Goal: Task Accomplishment & Management: Manage account settings

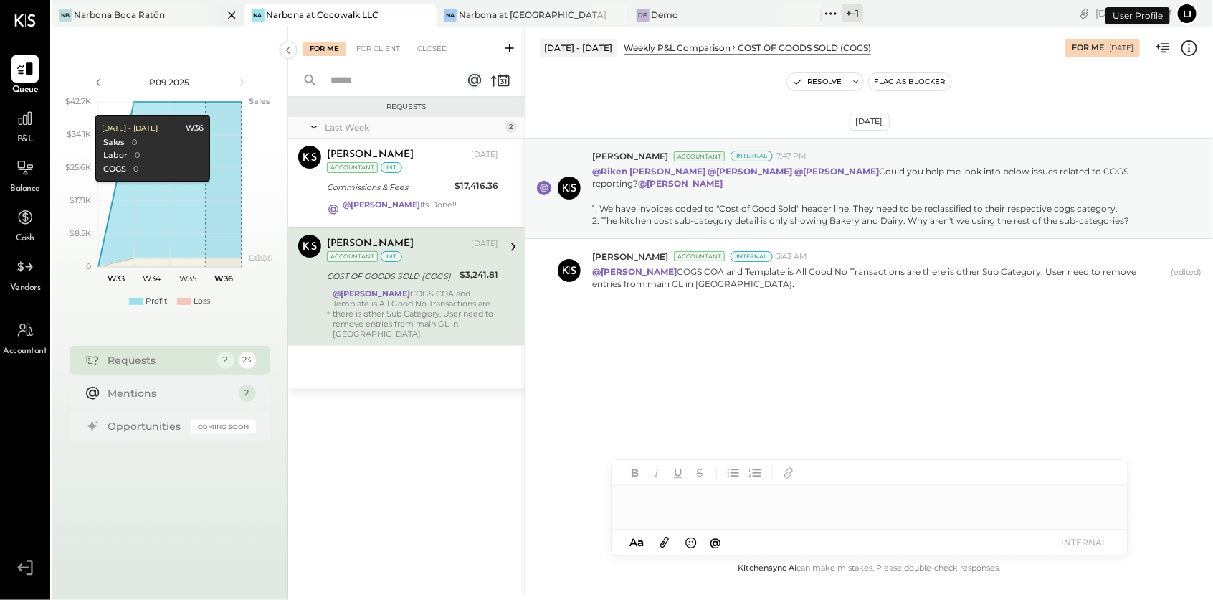
click at [142, 18] on div "Narbona Boca Ratōn" at bounding box center [119, 15] width 91 height 12
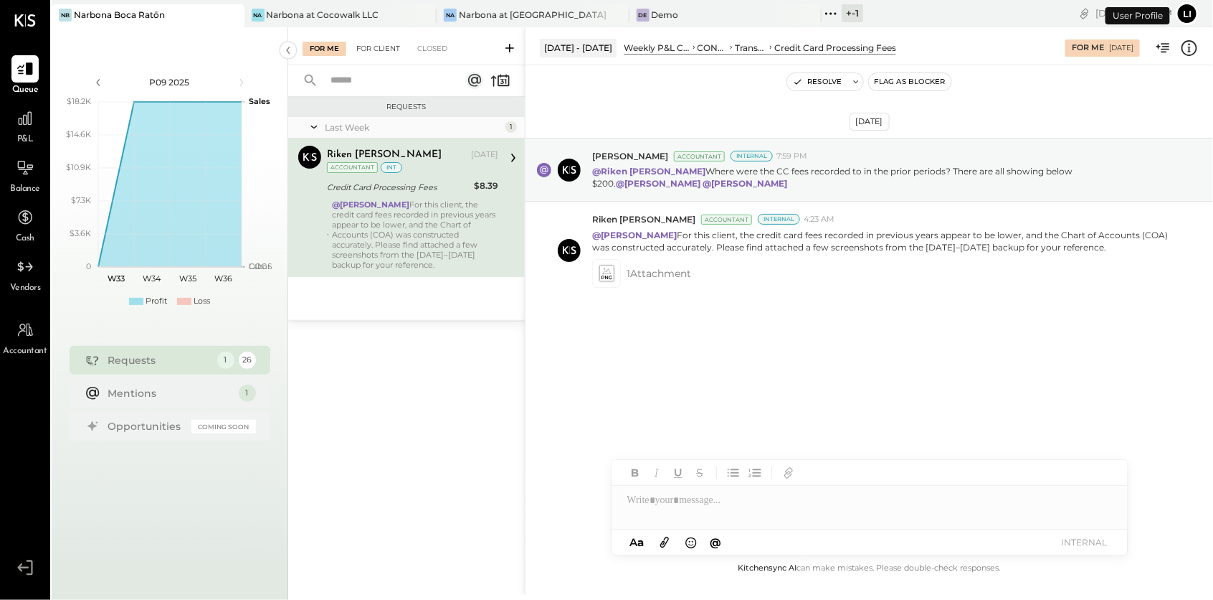
click at [376, 54] on div "For Client" at bounding box center [378, 49] width 58 height 14
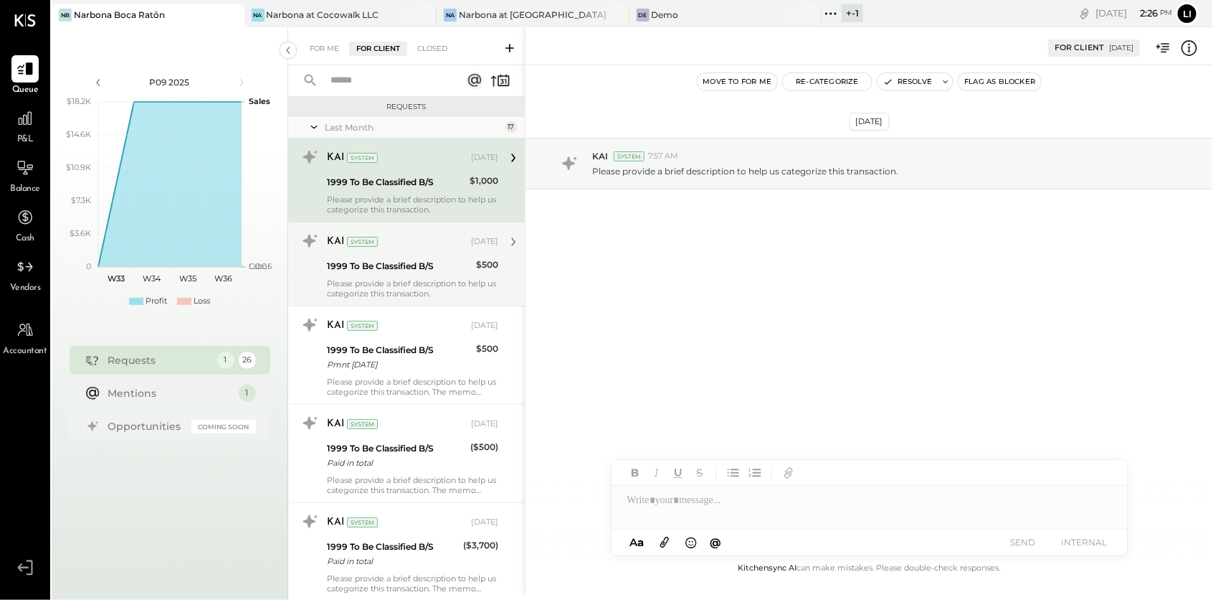
click at [405, 289] on div "Please provide a brief description to help us categorize this transaction." at bounding box center [412, 288] width 171 height 20
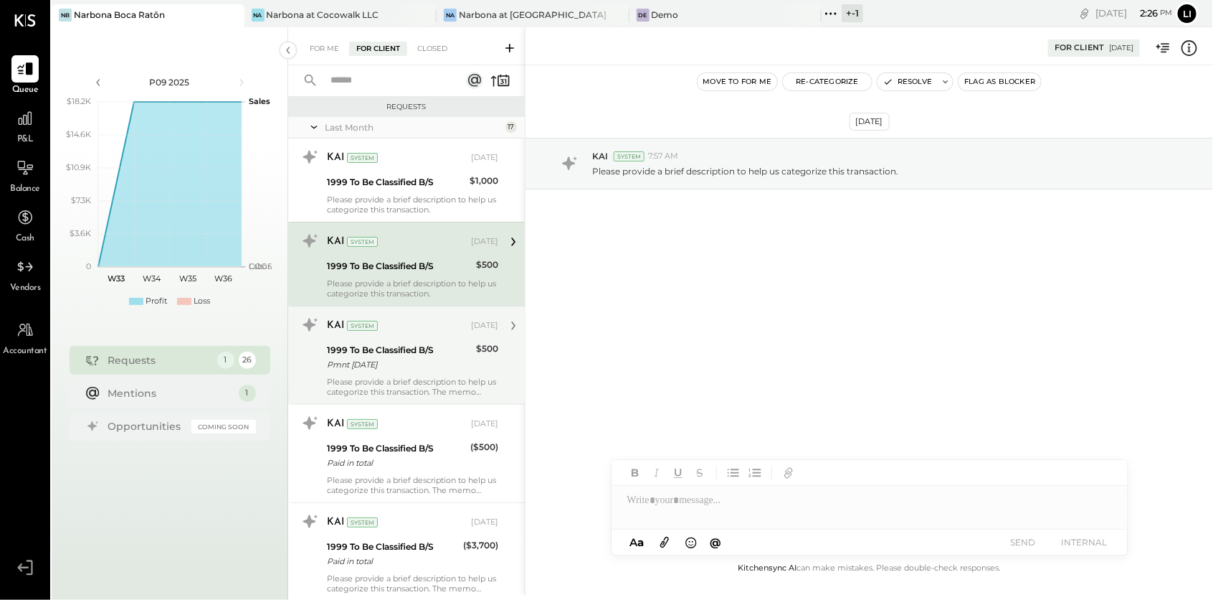
click at [395, 359] on div "Pmnt [DATE]" at bounding box center [399, 364] width 145 height 14
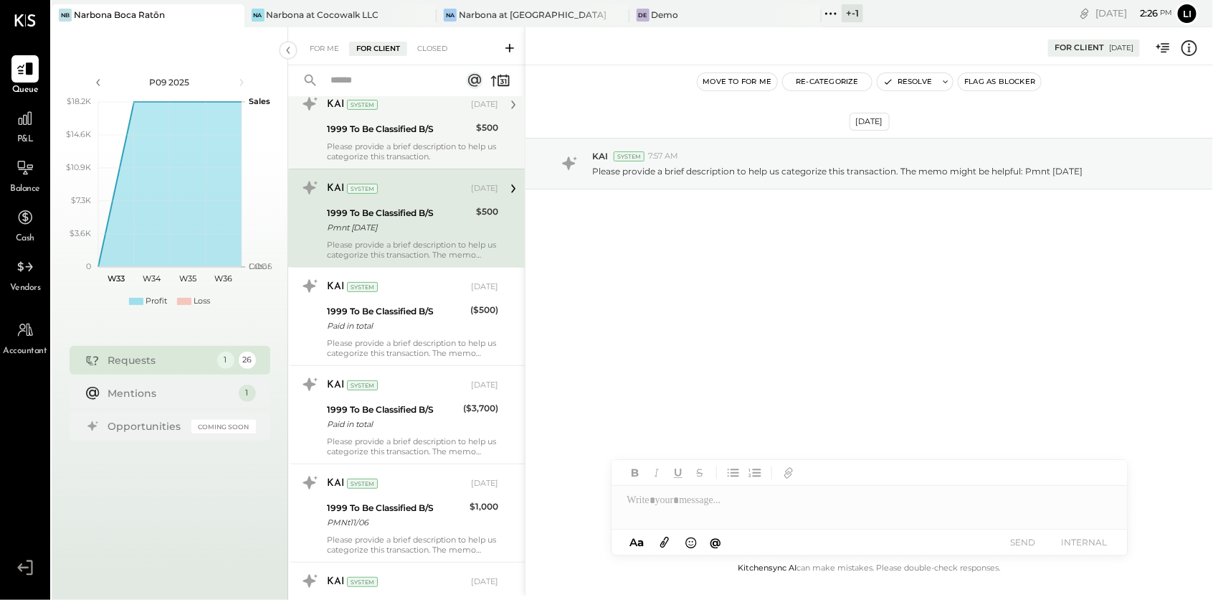
scroll to position [138, 0]
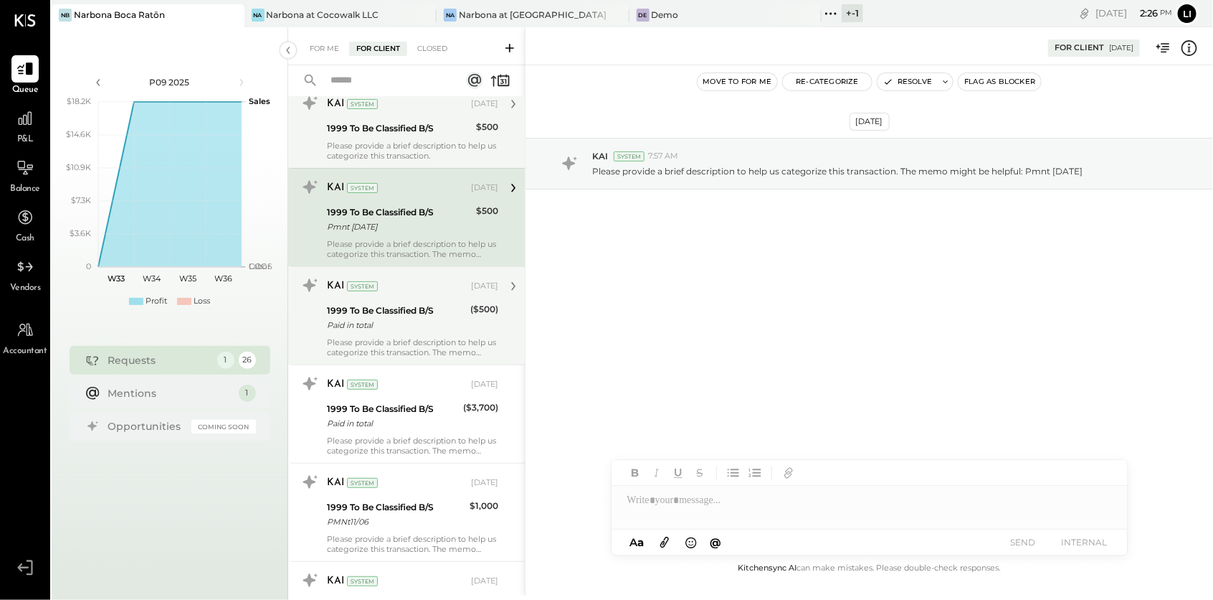
click at [428, 318] on div "Paid in total" at bounding box center [396, 325] width 139 height 14
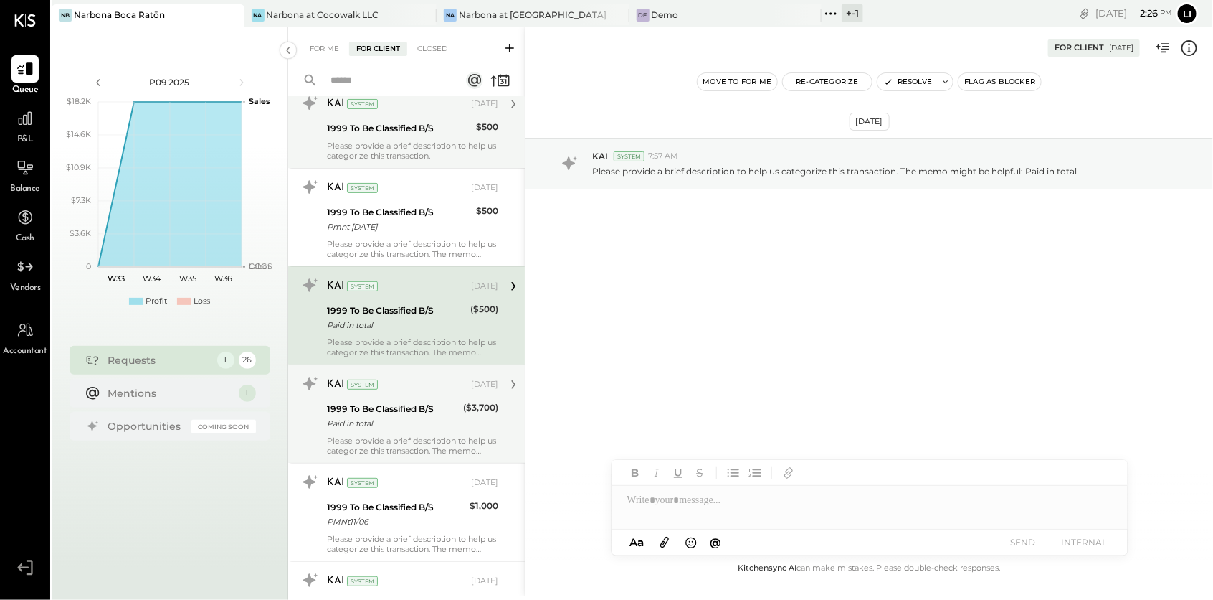
click at [409, 406] on div "1999 To Be Classified B/S" at bounding box center [393, 409] width 132 height 14
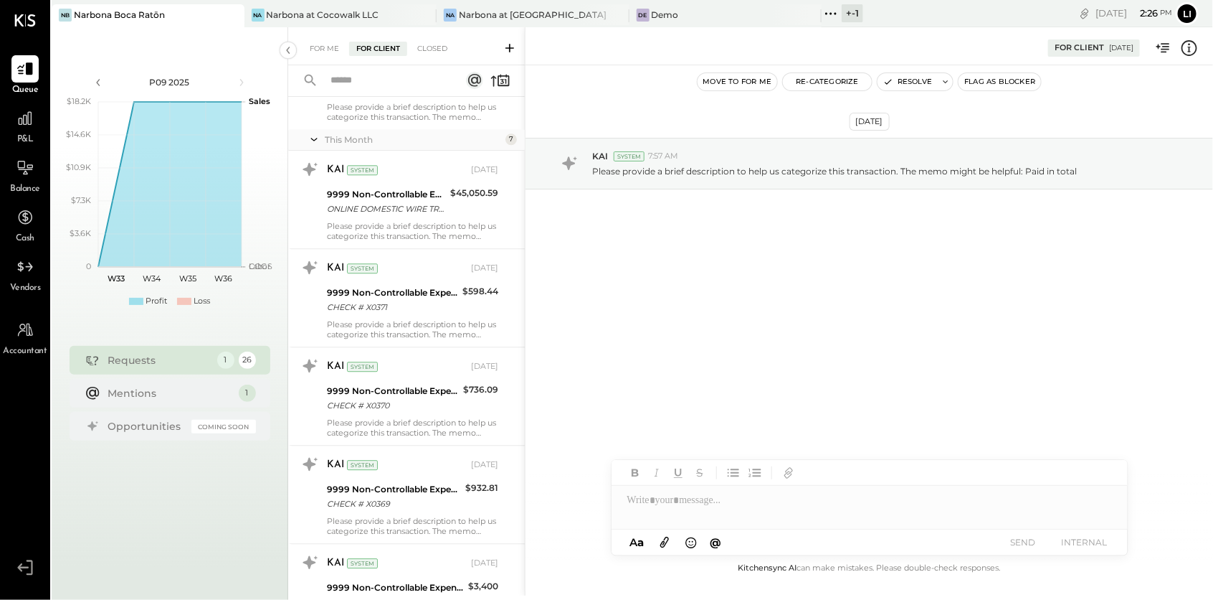
scroll to position [2126, 0]
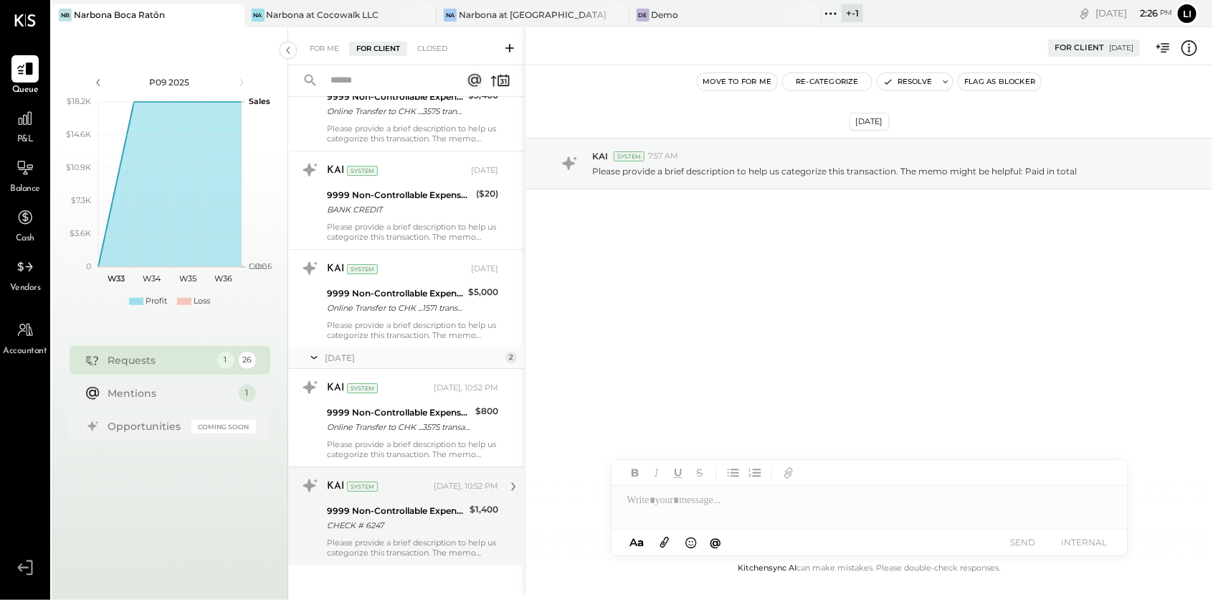
click at [405, 537] on div "Please provide a brief description to help us categorize this transaction. The …" at bounding box center [412, 547] width 171 height 20
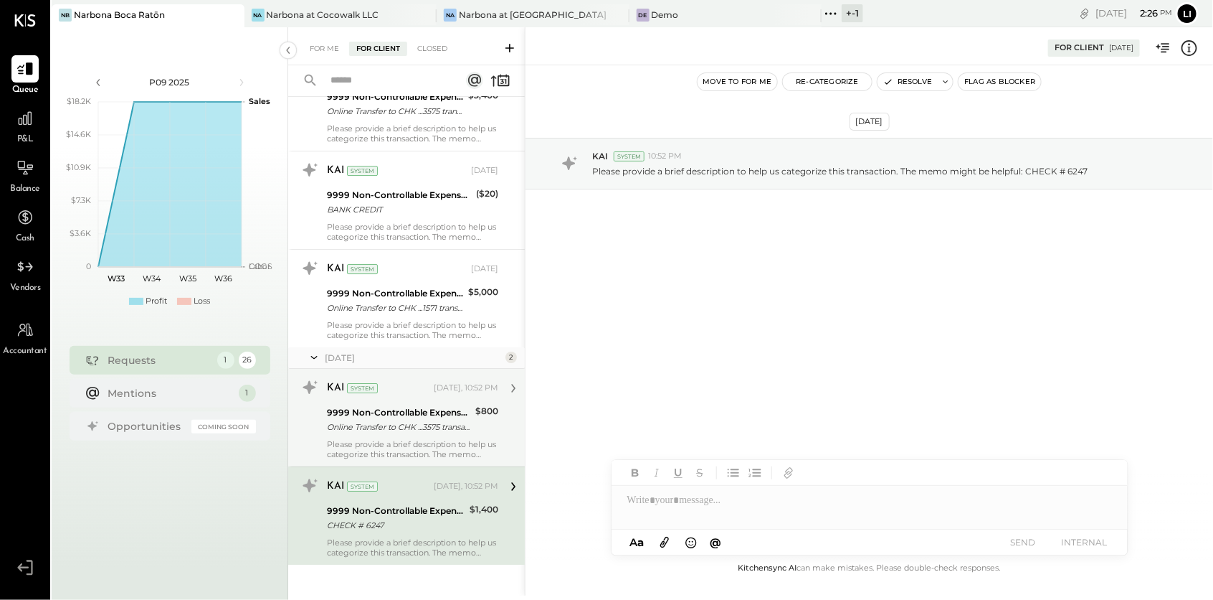
click at [403, 443] on div "Please provide a brief description to help us categorize this transaction. The …" at bounding box center [412, 449] width 171 height 20
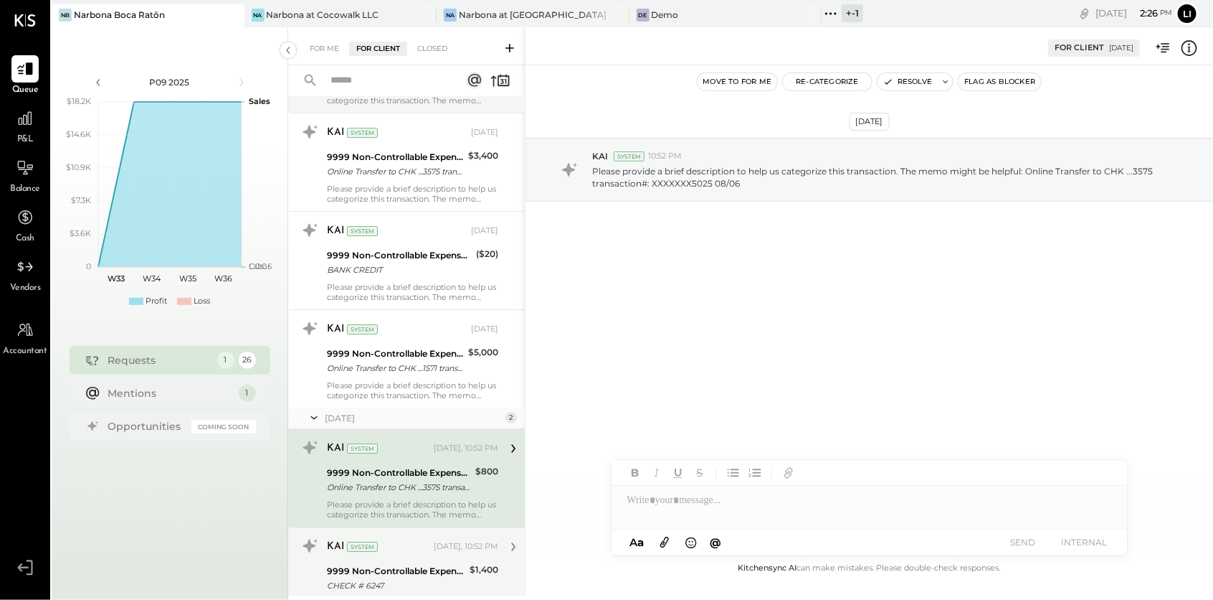
scroll to position [2063, 0]
click at [398, 80] on input "text" at bounding box center [387, 81] width 130 height 24
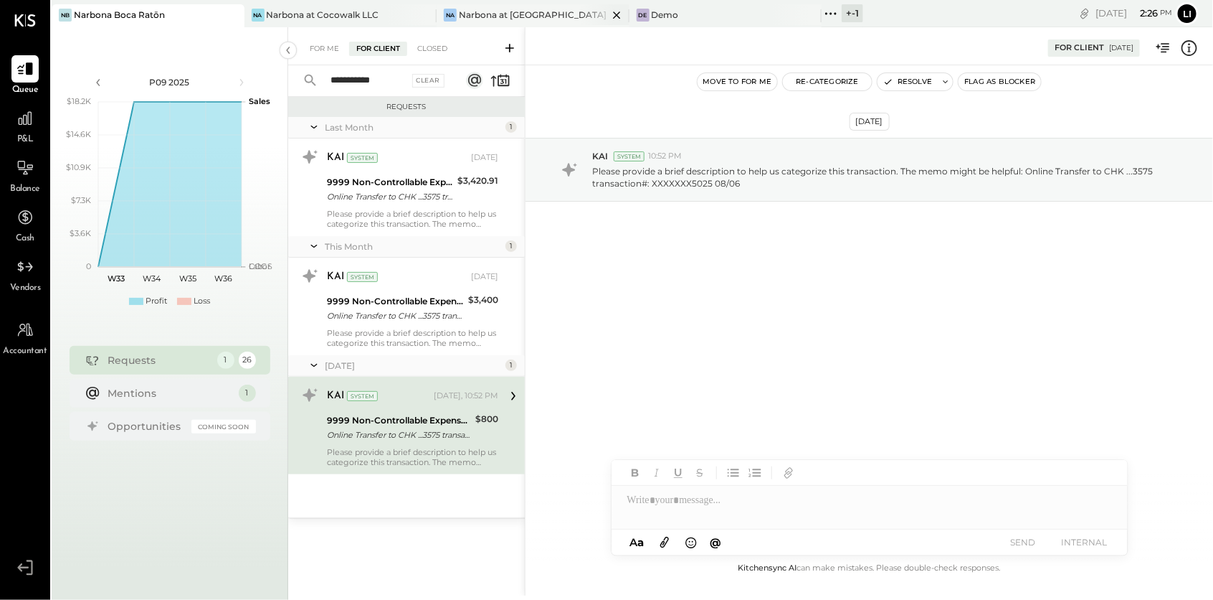
type input "**********"
click at [823, 79] on button "Re-Categorize" at bounding box center [827, 81] width 89 height 17
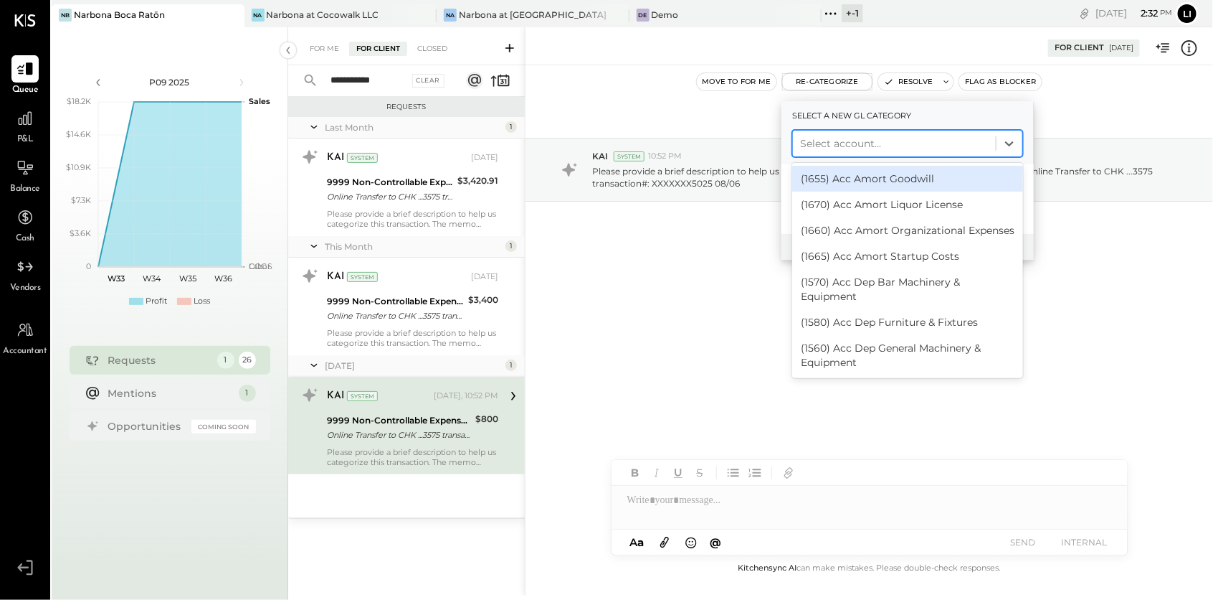
click at [914, 137] on div at bounding box center [894, 143] width 189 height 17
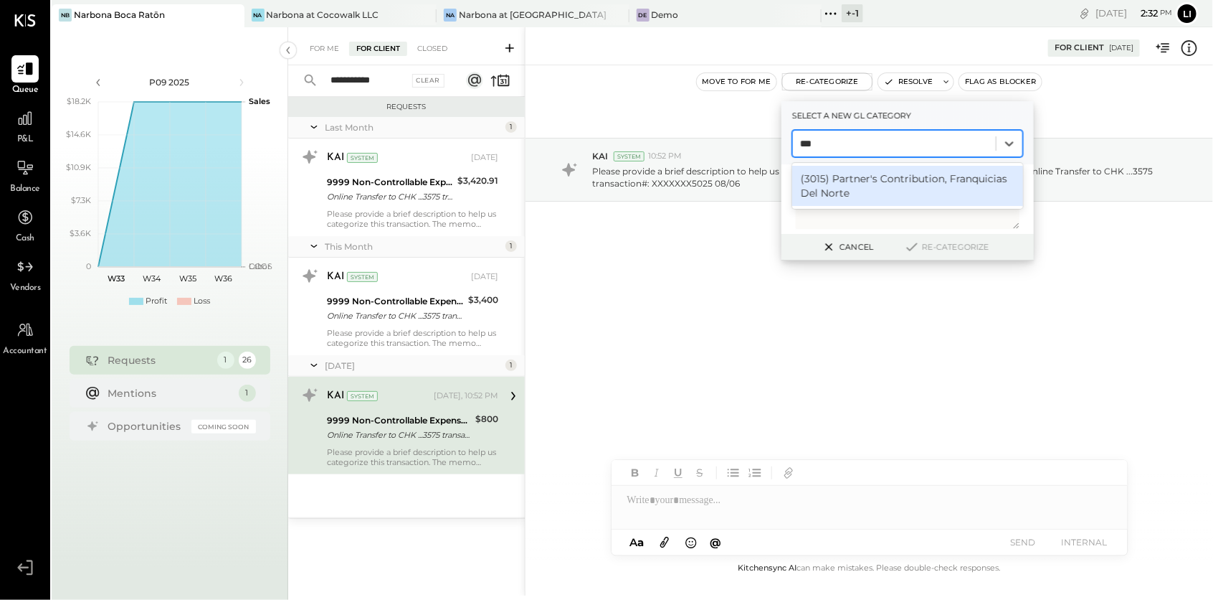
type input "****"
click at [845, 191] on div "(3015) Partner's Contribution, Franquicias Del Norte" at bounding box center [907, 186] width 231 height 40
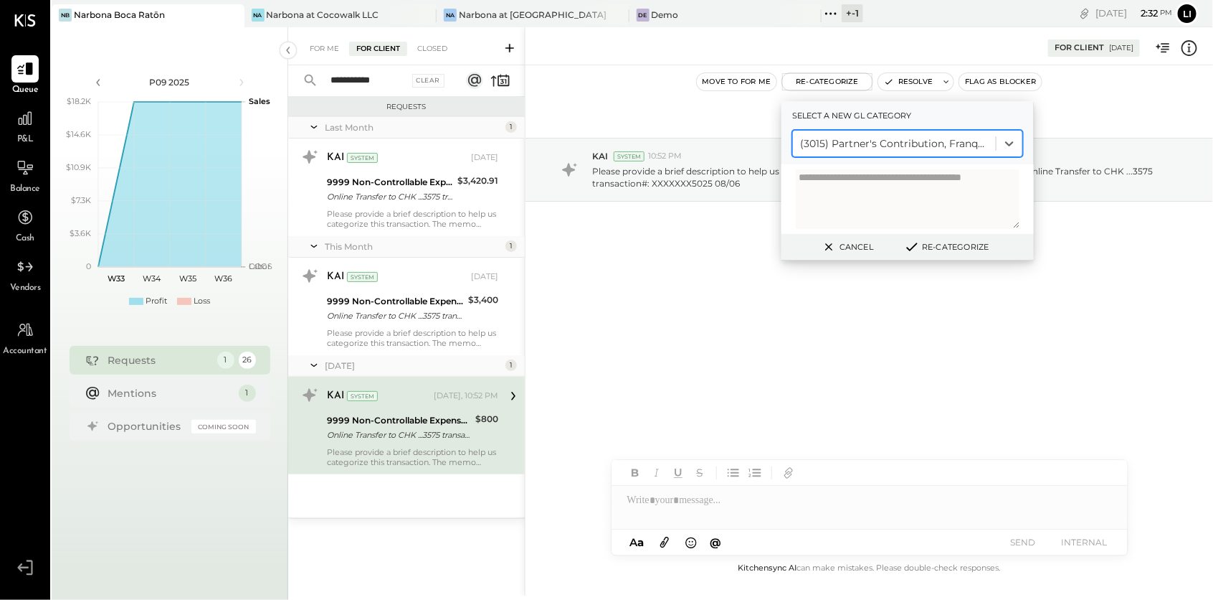
click at [911, 209] on textarea at bounding box center [908, 199] width 224 height 60
click at [950, 249] on button "Re-Categorize" at bounding box center [946, 246] width 95 height 17
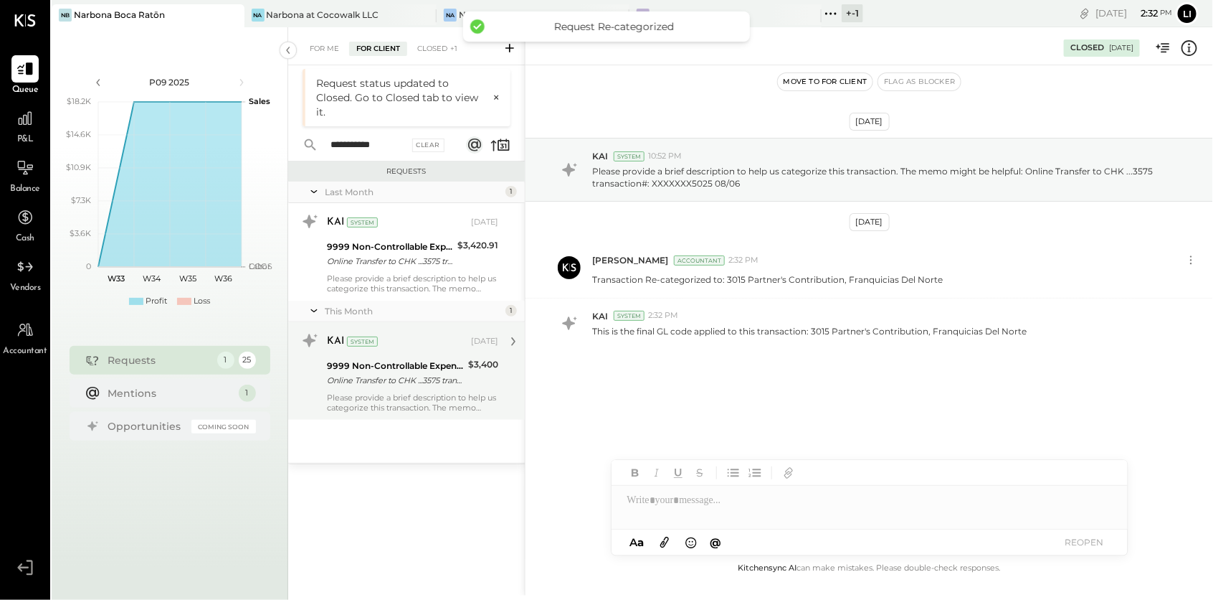
click at [377, 389] on div "KAI System [DATE] 9999 Non-Controllable Expenses:Other Income and Expenses:To B…" at bounding box center [412, 370] width 171 height 83
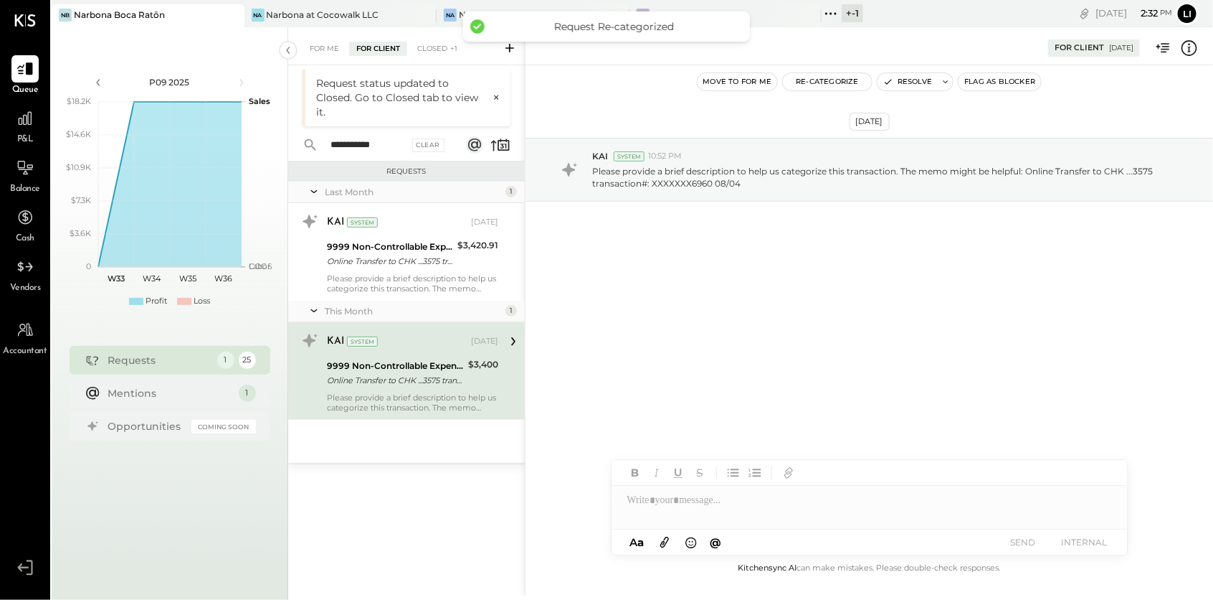
click at [851, 83] on button "Re-Categorize" at bounding box center [827, 81] width 89 height 17
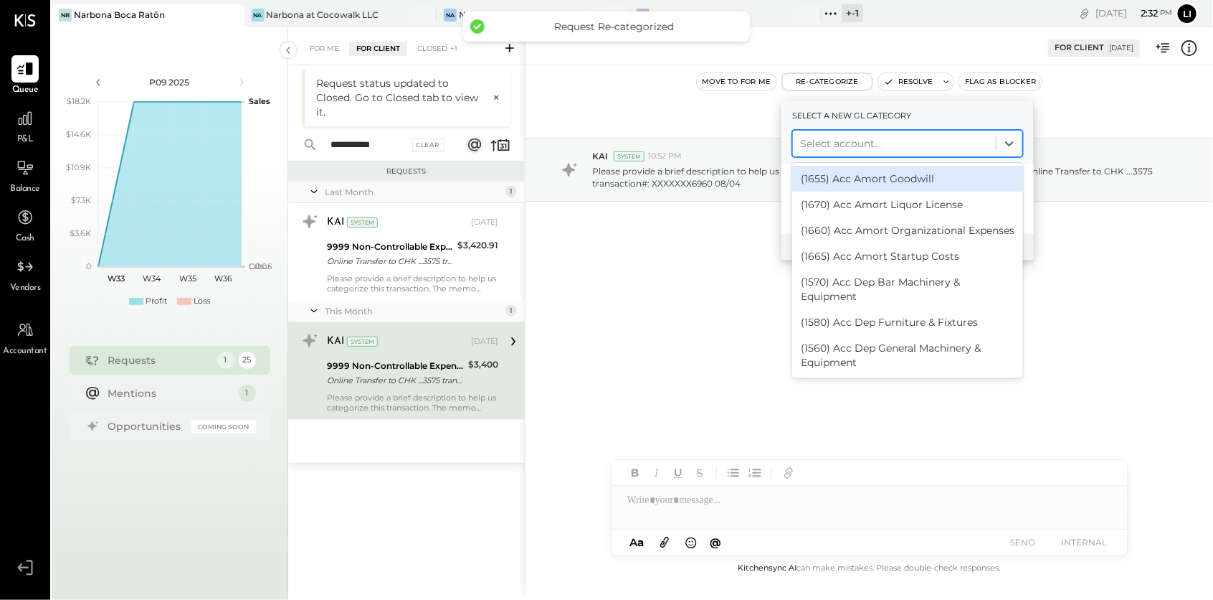
click at [853, 145] on div at bounding box center [894, 143] width 189 height 17
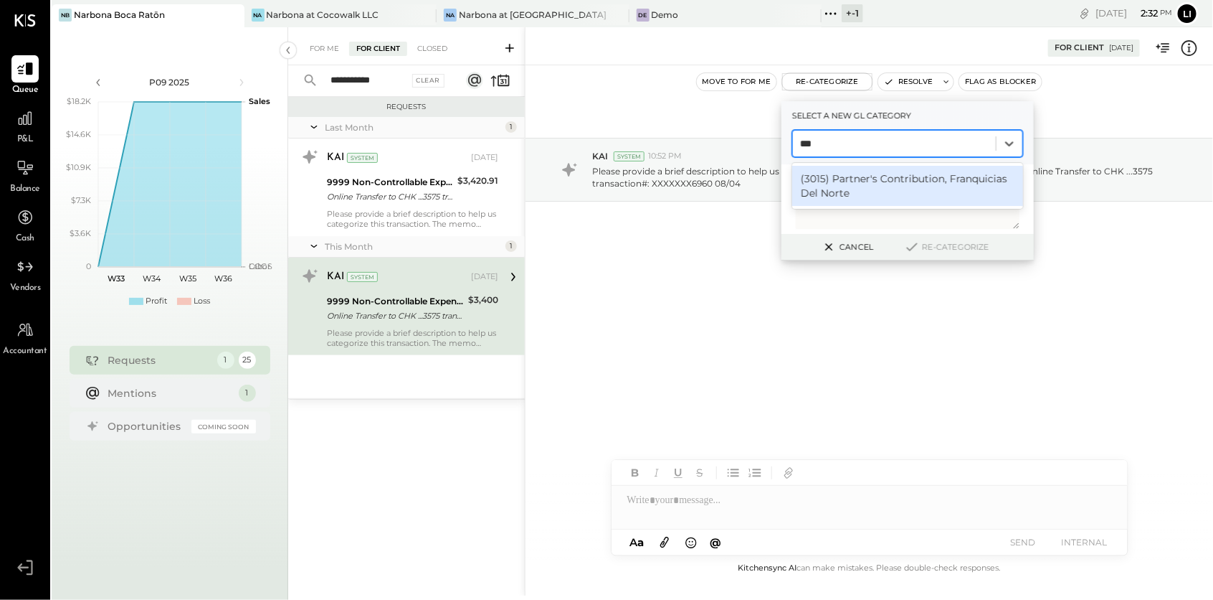
type input "****"
click at [868, 186] on div "(3015) Partner's Contribution, Franquicias Del Norte" at bounding box center [907, 186] width 231 height 40
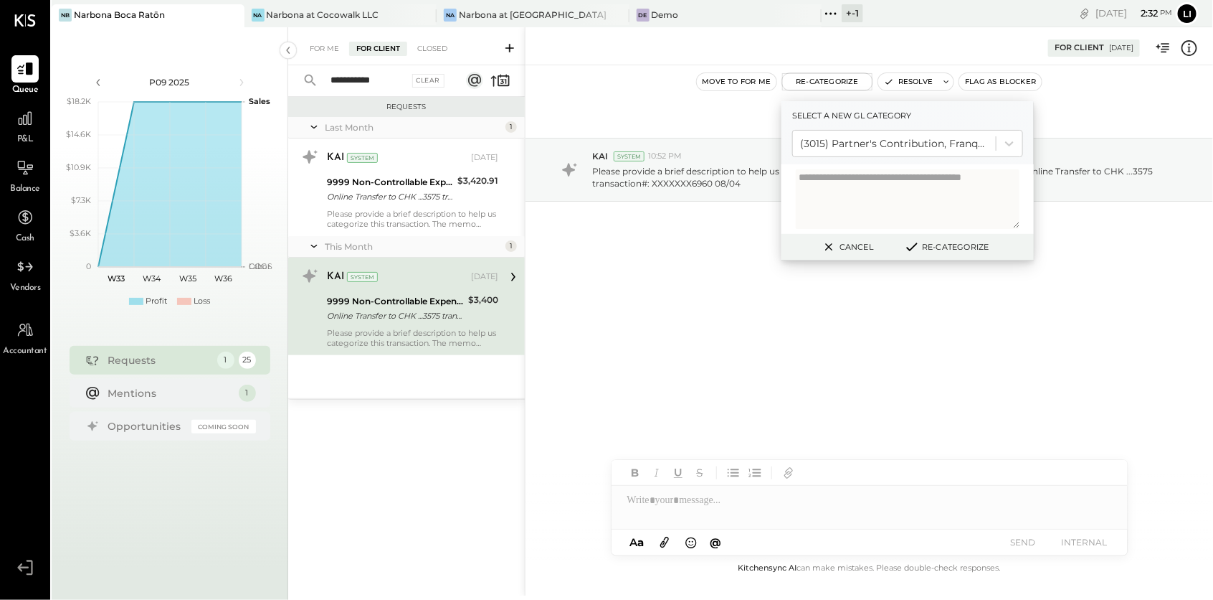
click at [963, 250] on button "Re-Categorize" at bounding box center [946, 246] width 95 height 17
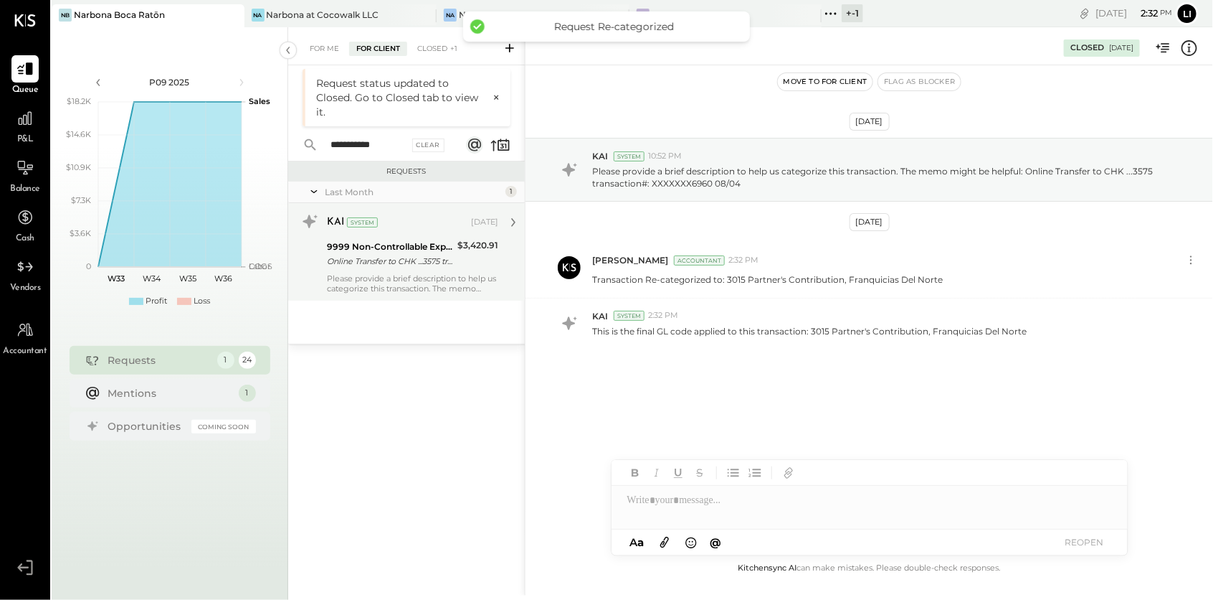
click at [392, 264] on div "Online Transfer to CHK ...3575 transaction#: XXXXXXX5303 07/15" at bounding box center [390, 261] width 126 height 14
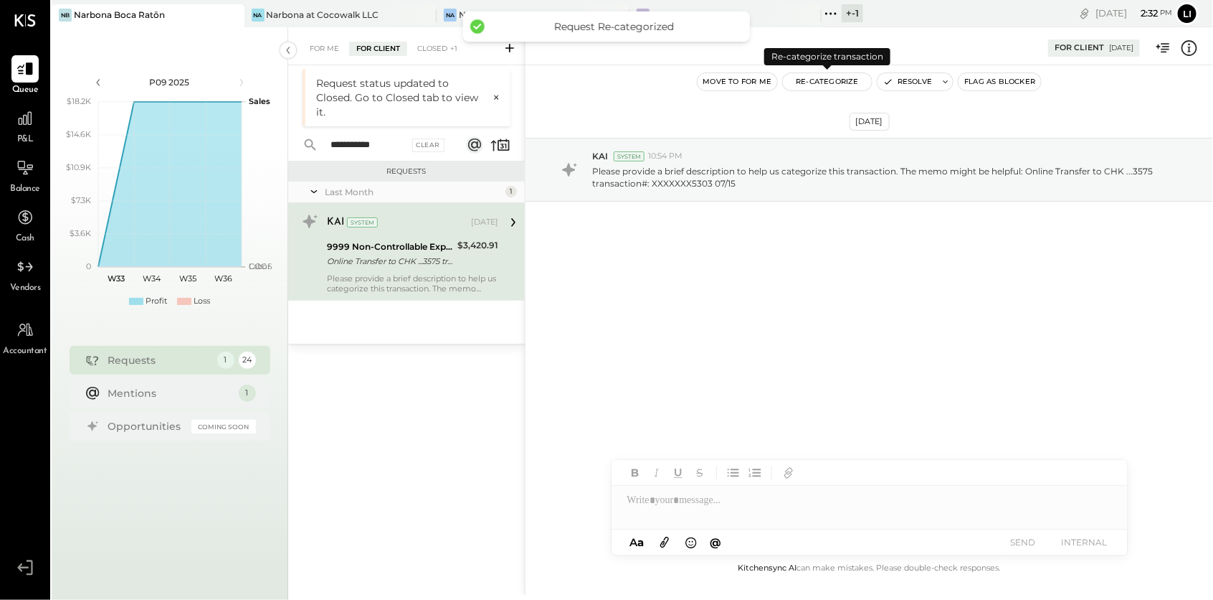
click at [825, 82] on button "Re-Categorize" at bounding box center [827, 81] width 89 height 17
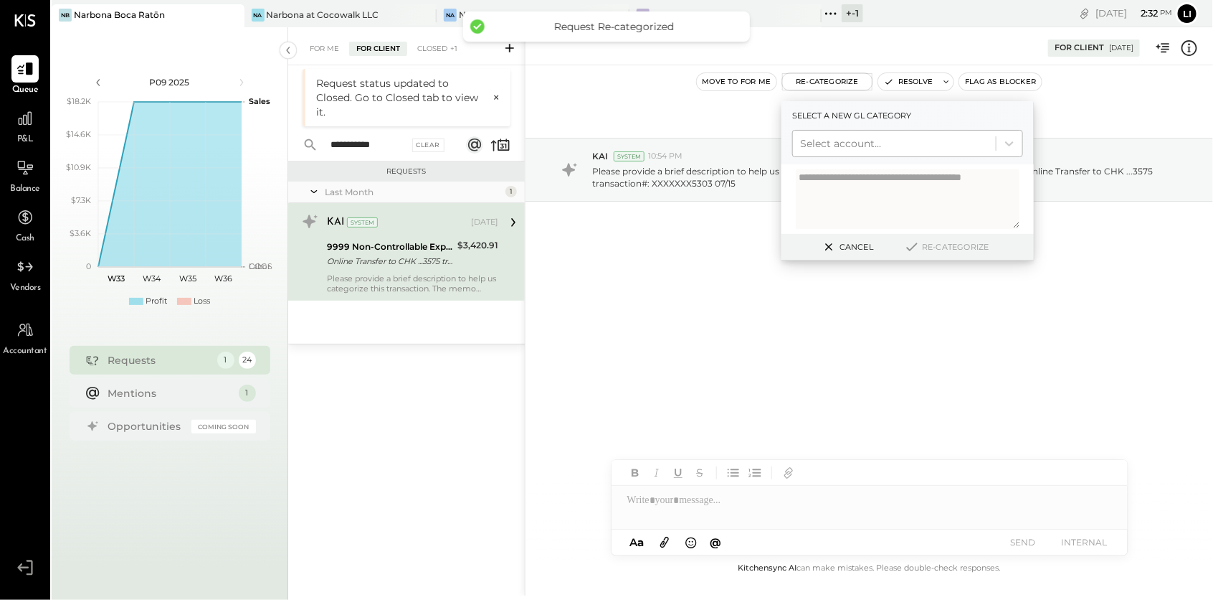
click at [826, 144] on div at bounding box center [894, 143] width 189 height 17
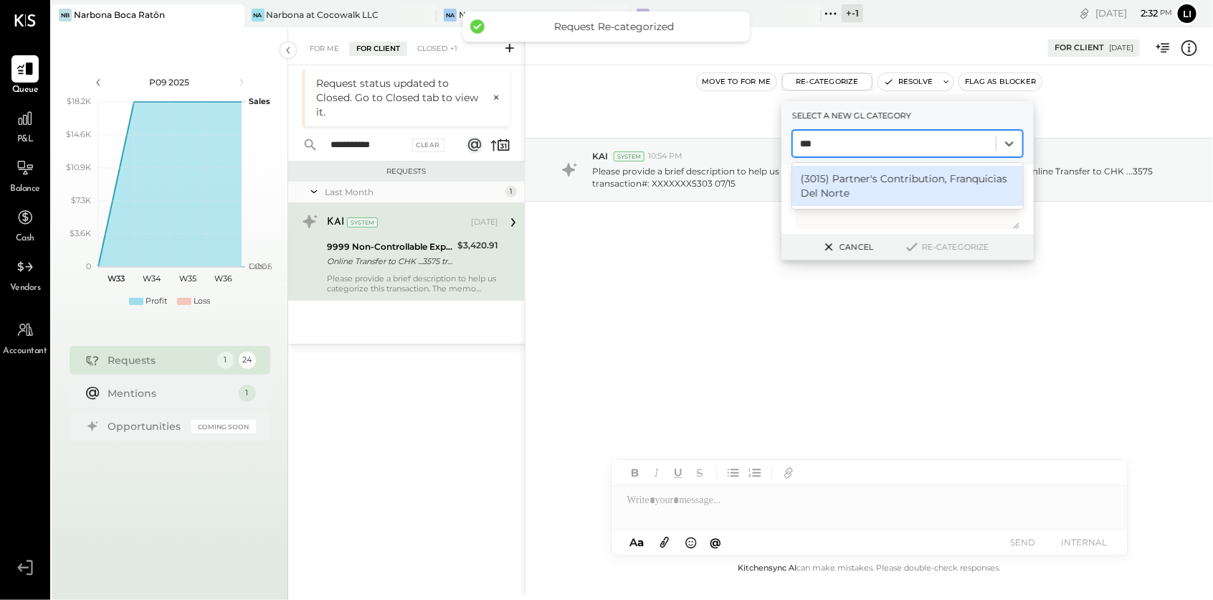
type input "****"
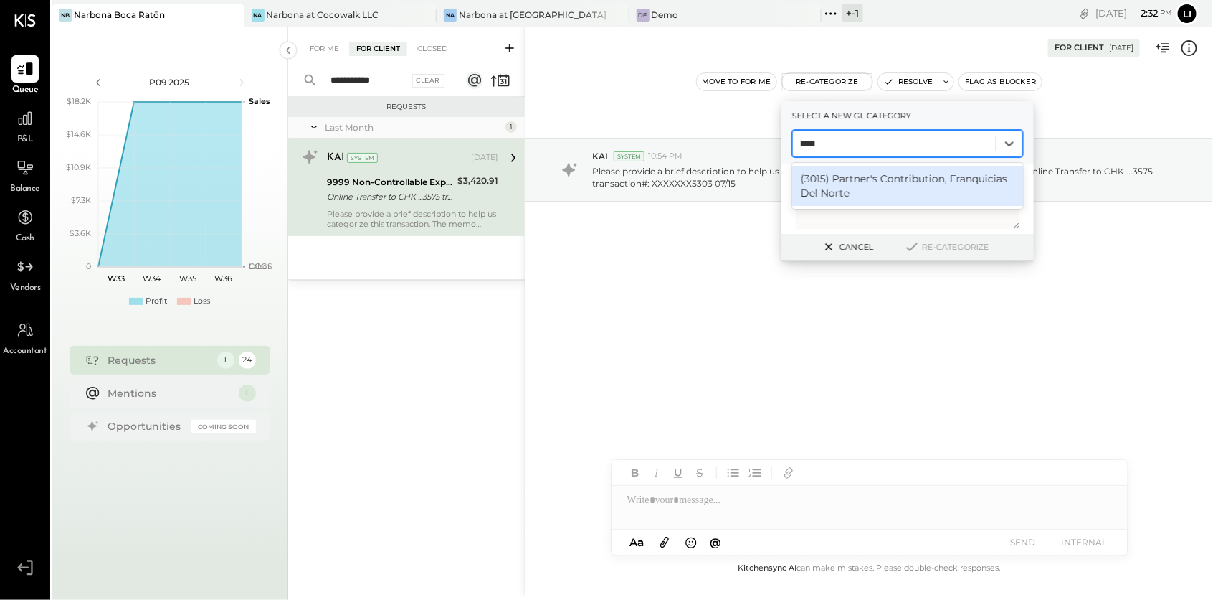
click at [853, 183] on div "(3015) Partner's Contribution, Franquicias Del Norte" at bounding box center [907, 186] width 231 height 40
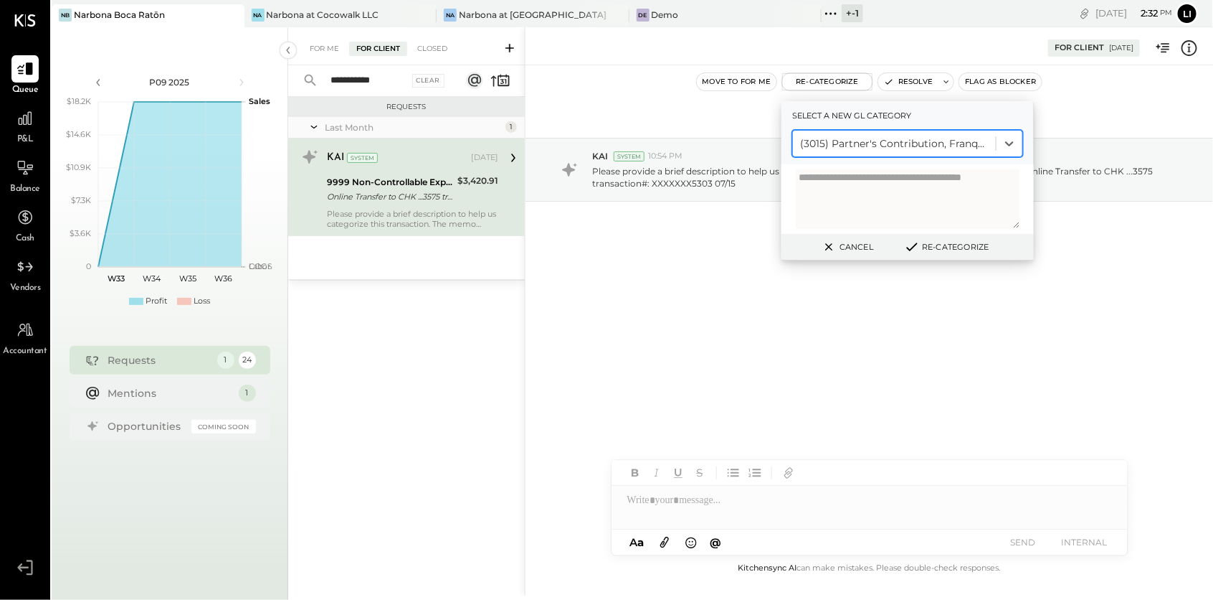
click at [975, 257] on div "Cancel Re-Categorize" at bounding box center [908, 247] width 252 height 27
click at [957, 250] on button "Re-Categorize" at bounding box center [946, 246] width 95 height 17
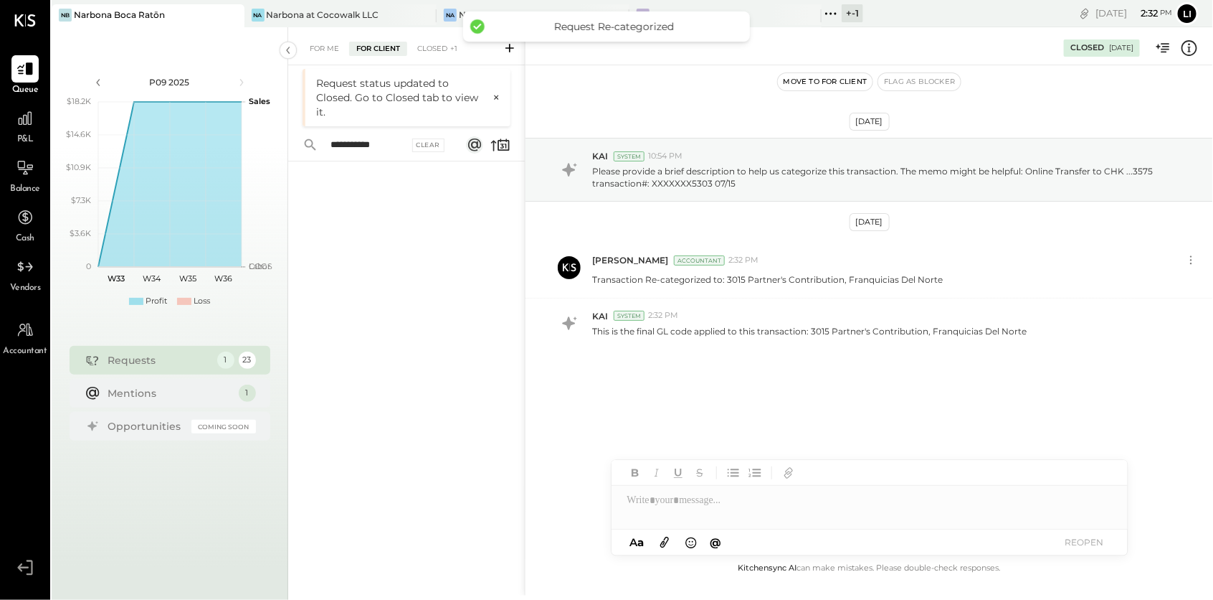
click at [393, 347] on div at bounding box center [406, 362] width 237 height 402
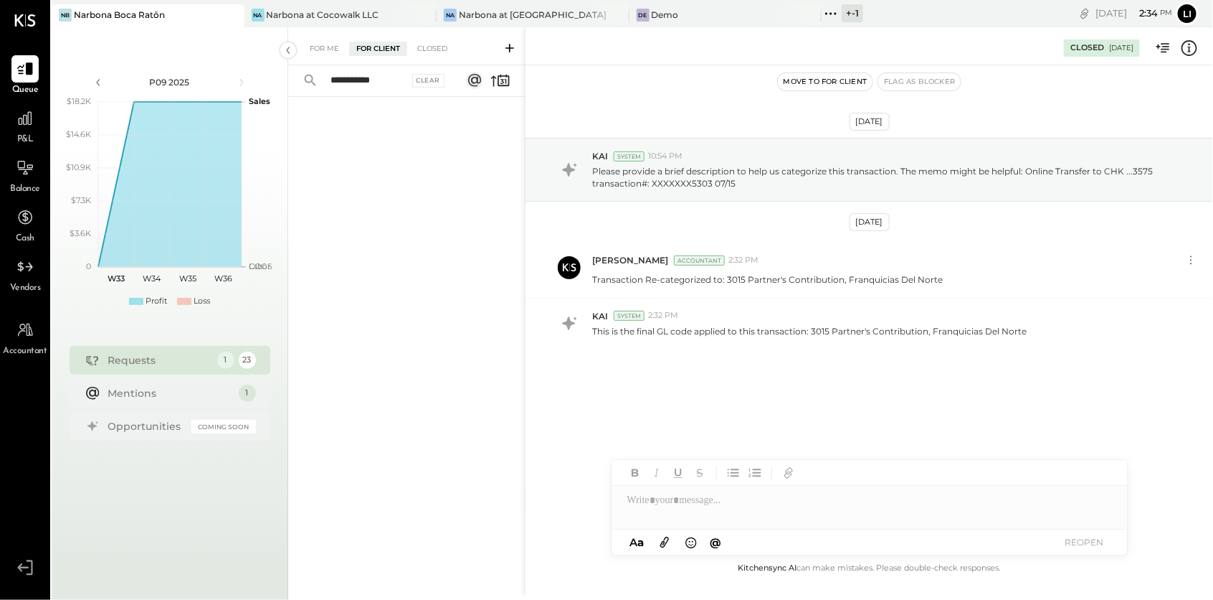
click at [385, 295] on div at bounding box center [406, 330] width 237 height 466
drag, startPoint x: 392, startPoint y: 82, endPoint x: 321, endPoint y: 77, distance: 71.2
click at [322, 77] on input "**********" at bounding box center [365, 81] width 87 height 24
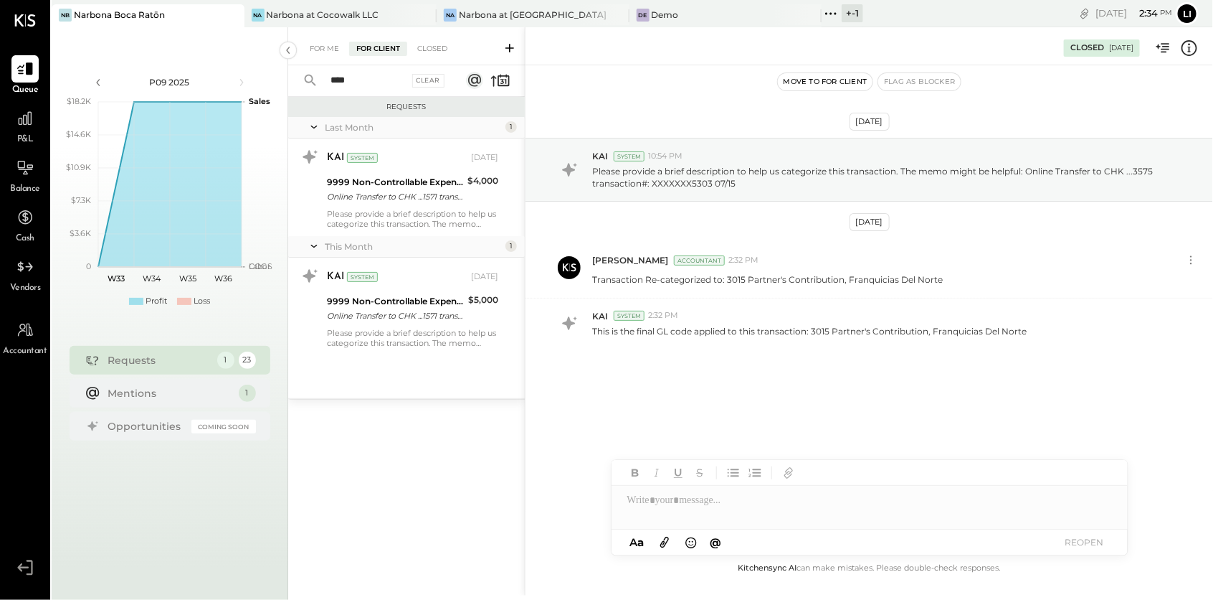
type input "****"
click at [368, 556] on div "Requests Last Month 1 KAI System [DATE] 9999 Non-Controllable Expenses:Other In…" at bounding box center [406, 330] width 237 height 466
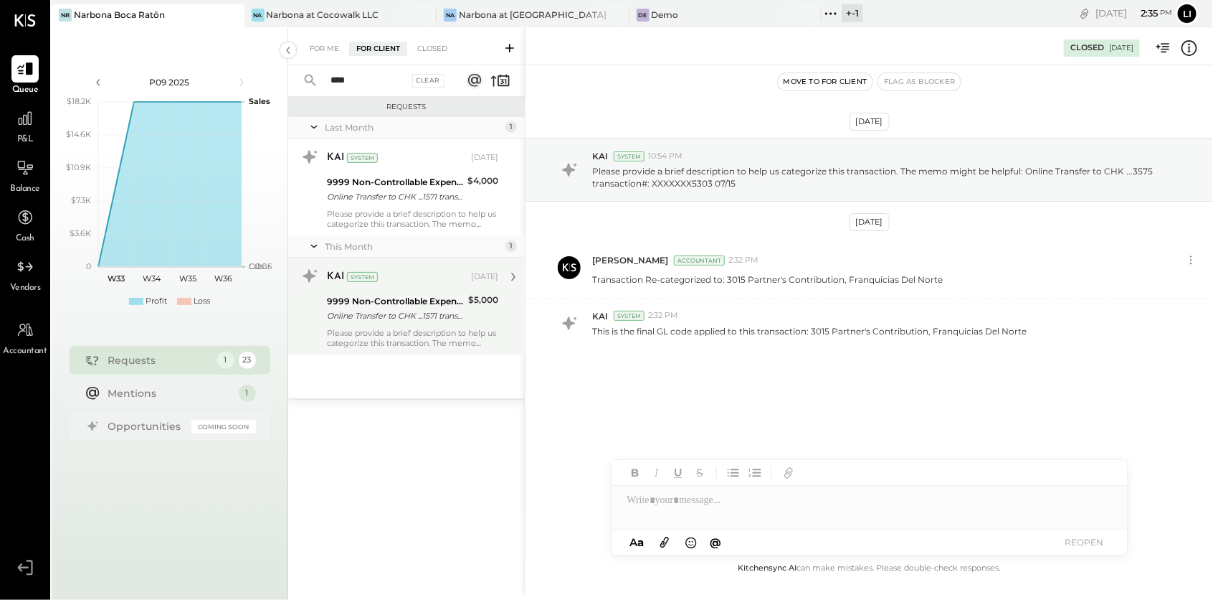
click at [389, 311] on div "Online Transfer to CHK ...1571 transaction#: XXXXXXX1761 08/04" at bounding box center [395, 315] width 137 height 14
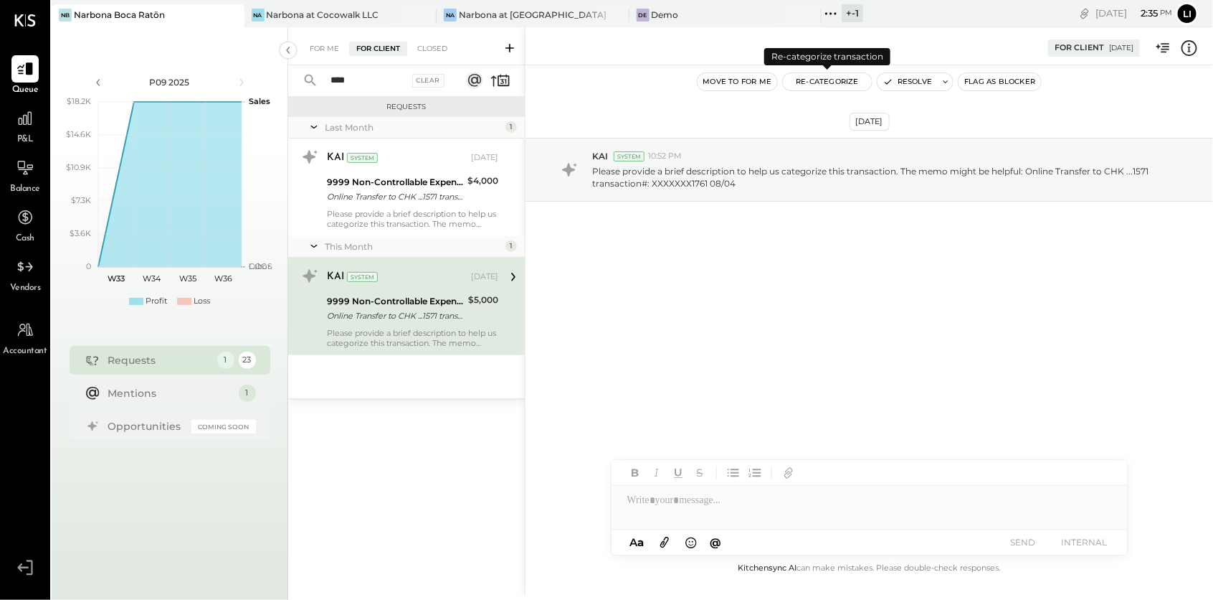
click at [838, 76] on button "Re-Categorize" at bounding box center [827, 81] width 89 height 17
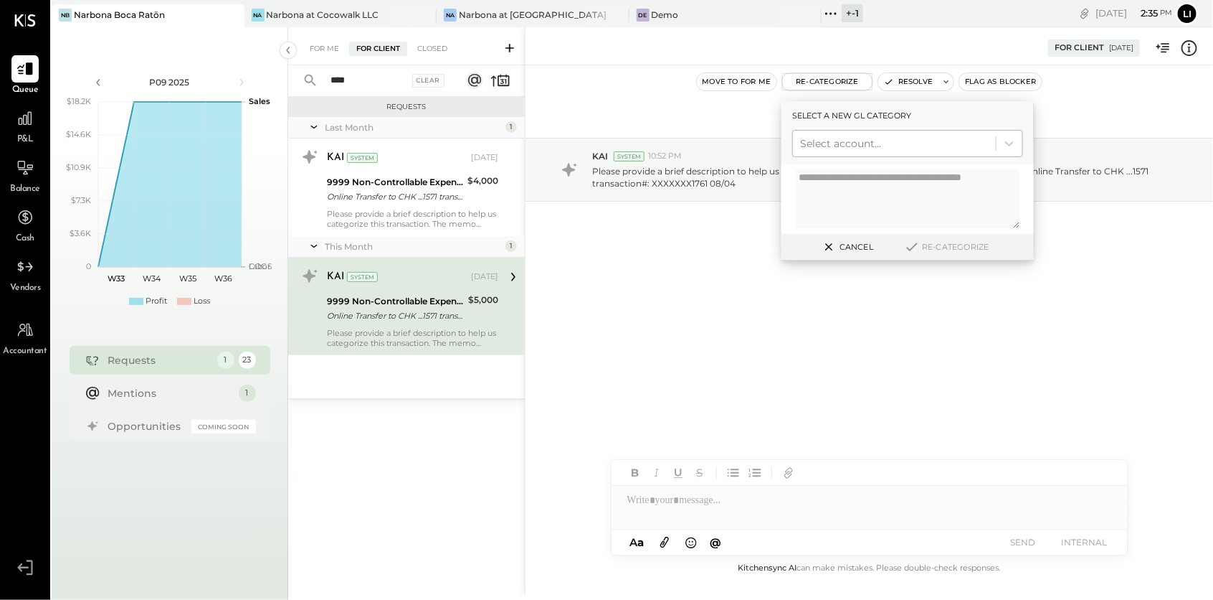
click at [848, 147] on div at bounding box center [894, 143] width 189 height 17
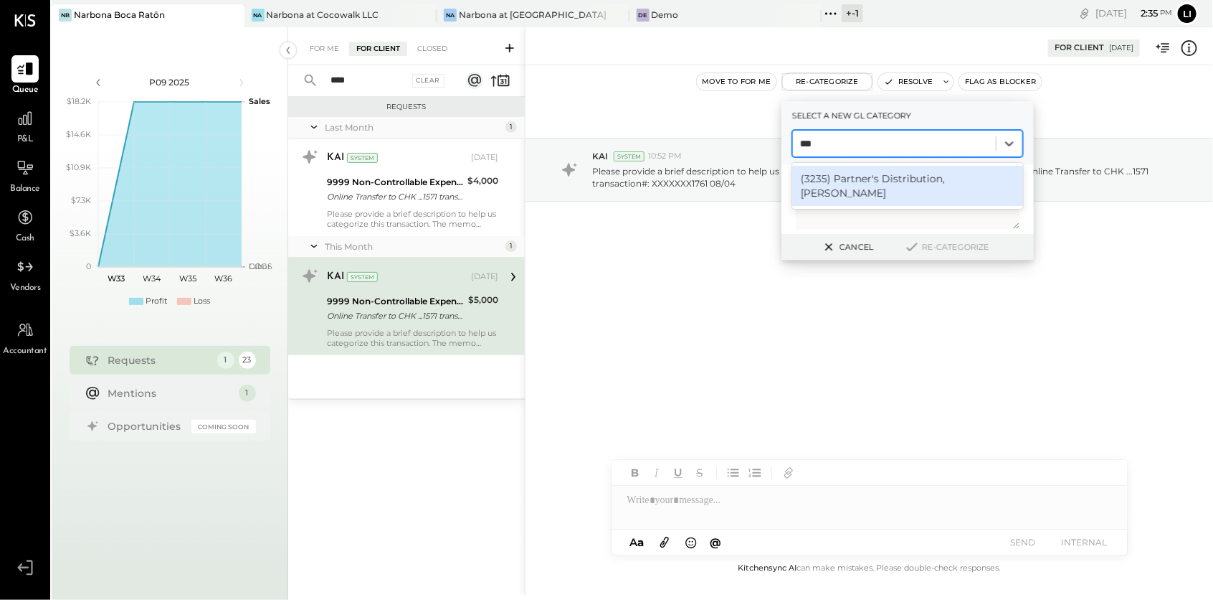
type input "****"
click at [840, 189] on div "(3235) Partner's Distribution, [PERSON_NAME]" at bounding box center [907, 186] width 231 height 40
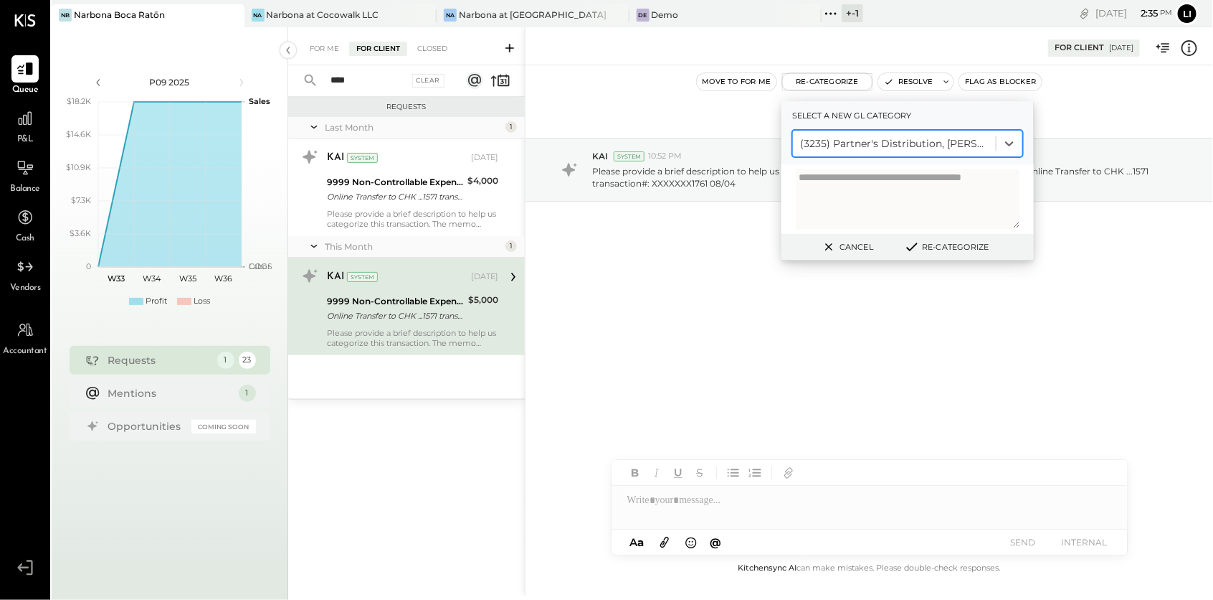
click at [960, 252] on button "Re-Categorize" at bounding box center [946, 246] width 95 height 17
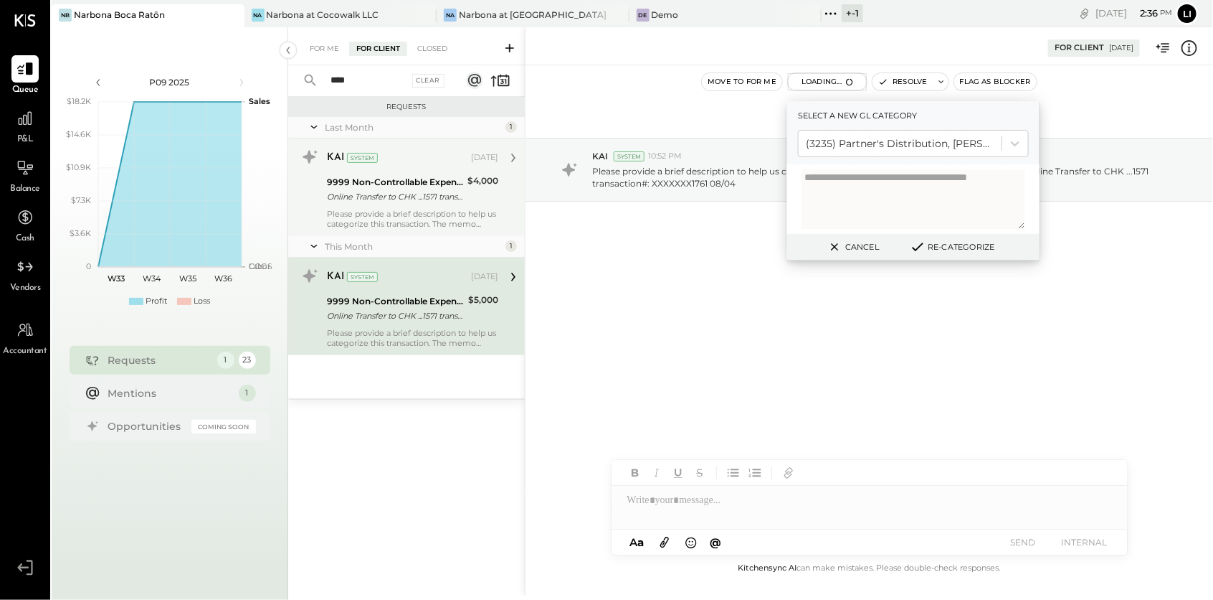
click at [386, 202] on div "Online Transfer to CHK ...1571 transaction#: XXXXXXX5126 05/12" at bounding box center [395, 196] width 136 height 14
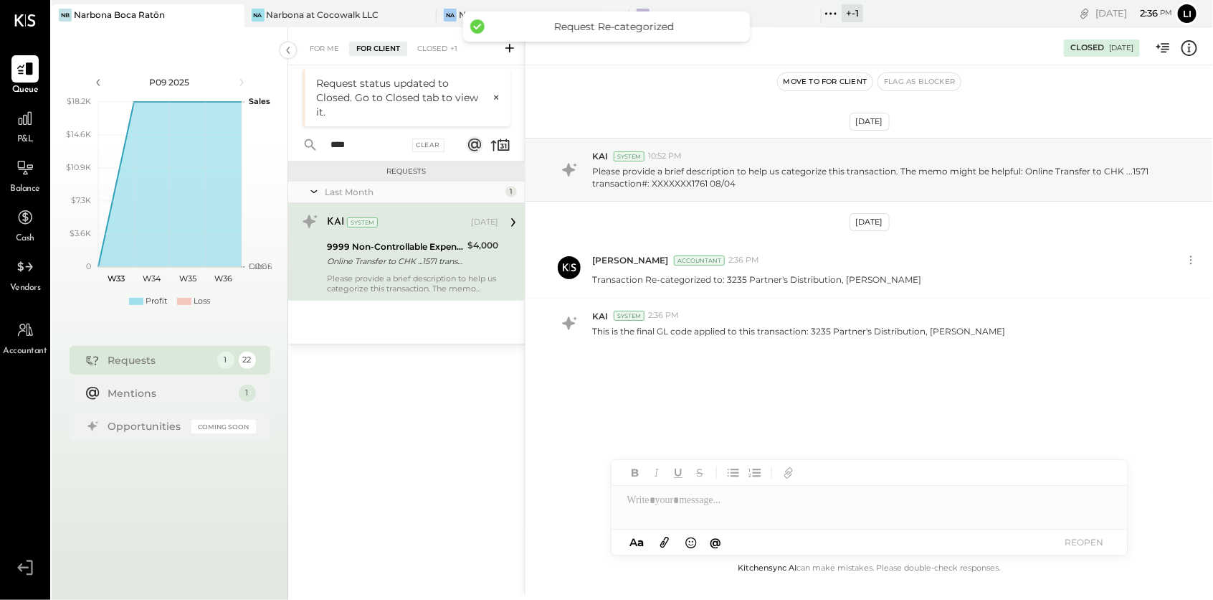
click at [814, 78] on button "Move to for client" at bounding box center [825, 81] width 95 height 17
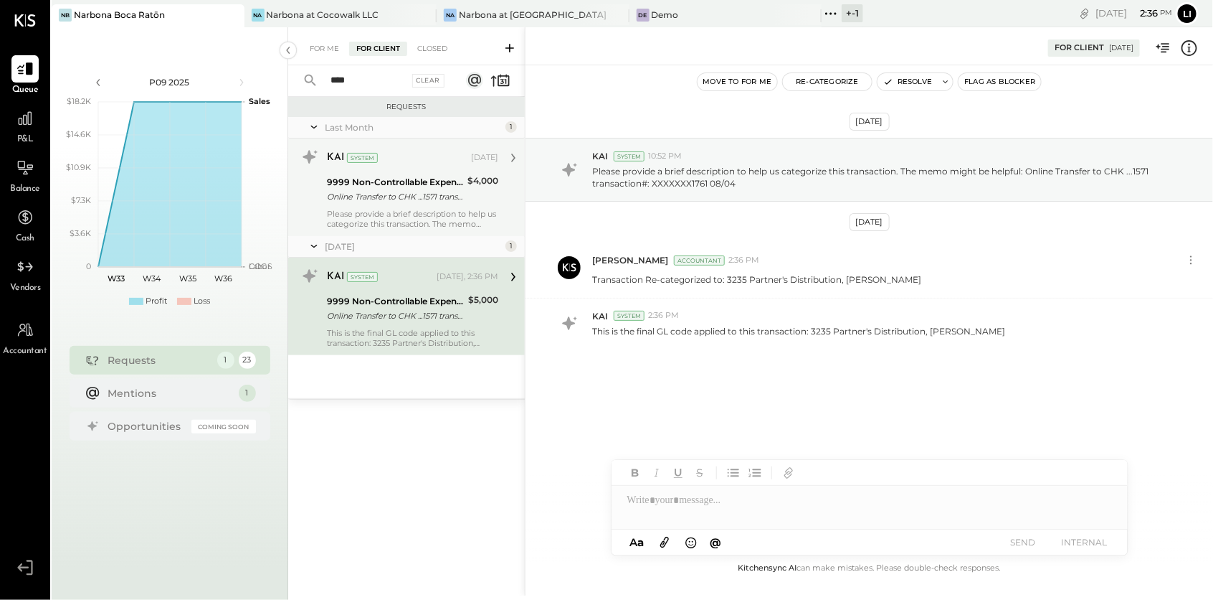
click at [376, 199] on div "Online Transfer to CHK ...1571 transaction#: XXXXXXX5126 05/12" at bounding box center [395, 196] width 136 height 14
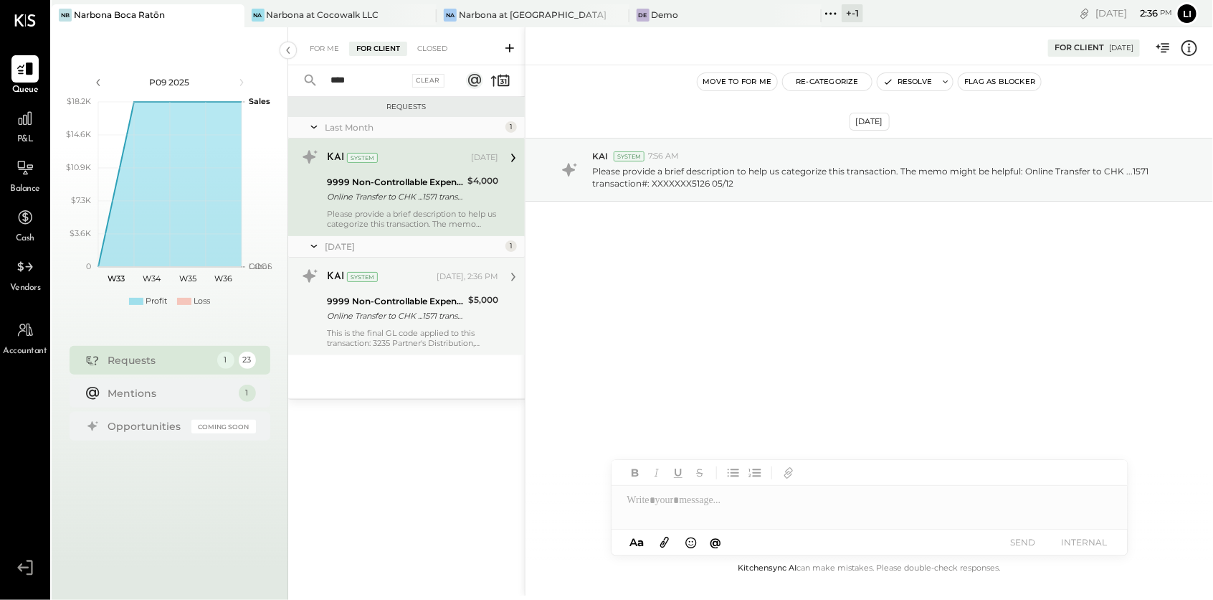
click at [384, 309] on div "Online Transfer to CHK ...1571 transaction#: XXXXXXX1761 08/04" at bounding box center [395, 315] width 137 height 14
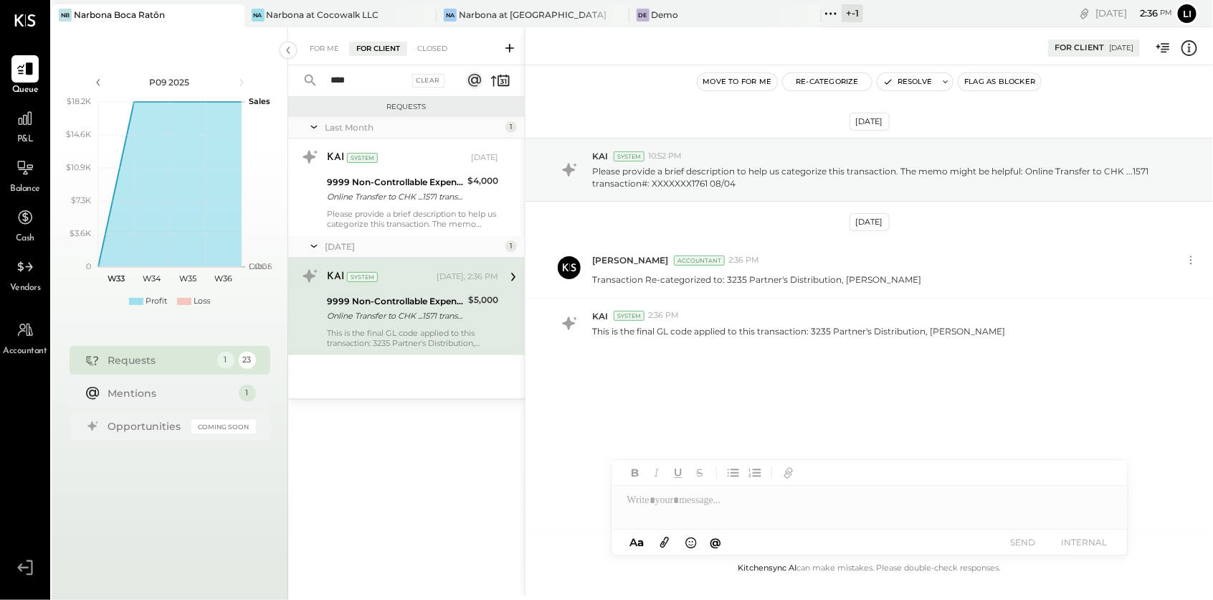
click at [734, 385] on div "[DATE] KAI System 10:52 PM Please provide a brief description to help us catego…" at bounding box center [870, 278] width 688 height 355
click at [744, 87] on button "Move to for me" at bounding box center [738, 81] width 80 height 17
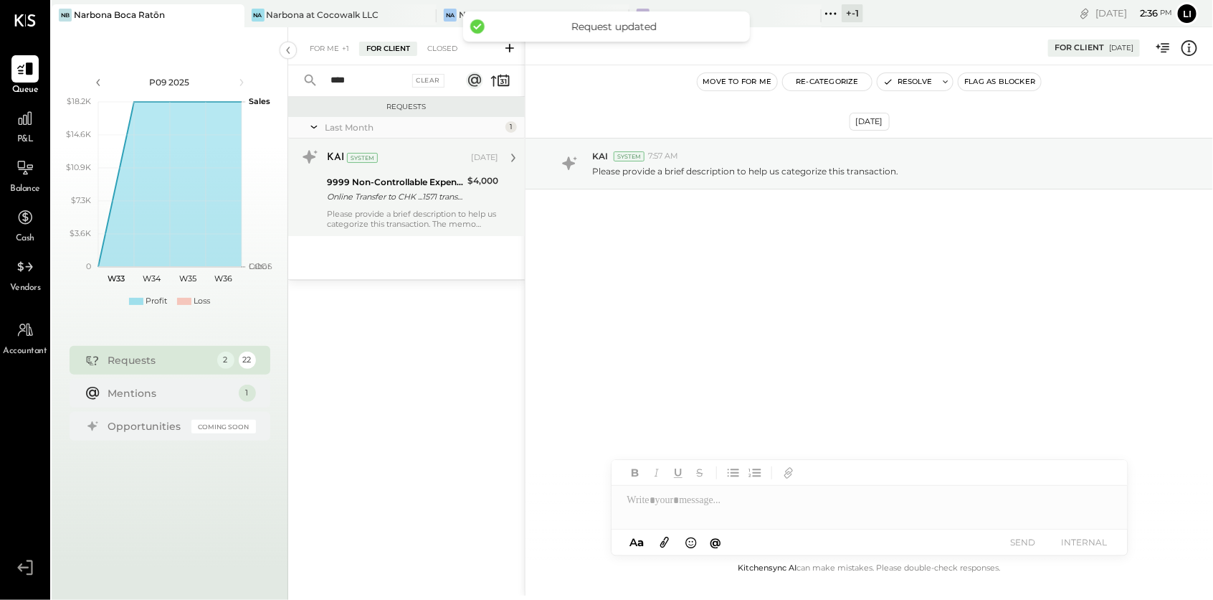
click at [363, 212] on div "Please provide a brief description to help us categorize this transaction. The …" at bounding box center [412, 219] width 171 height 20
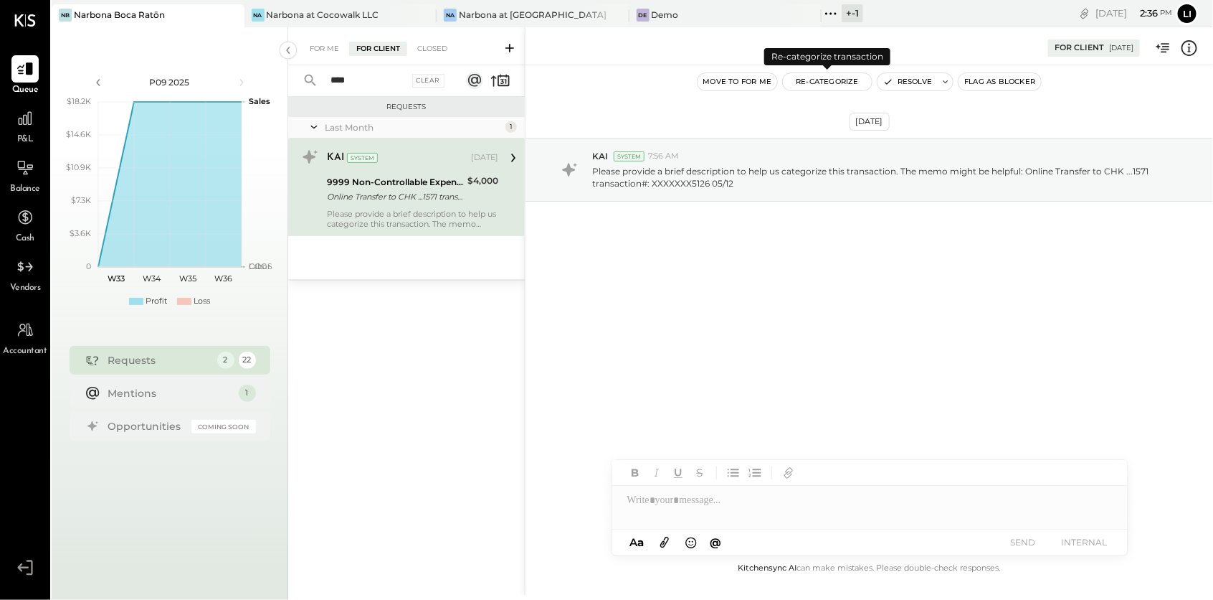
click at [821, 82] on button "Re-Categorize" at bounding box center [827, 81] width 89 height 17
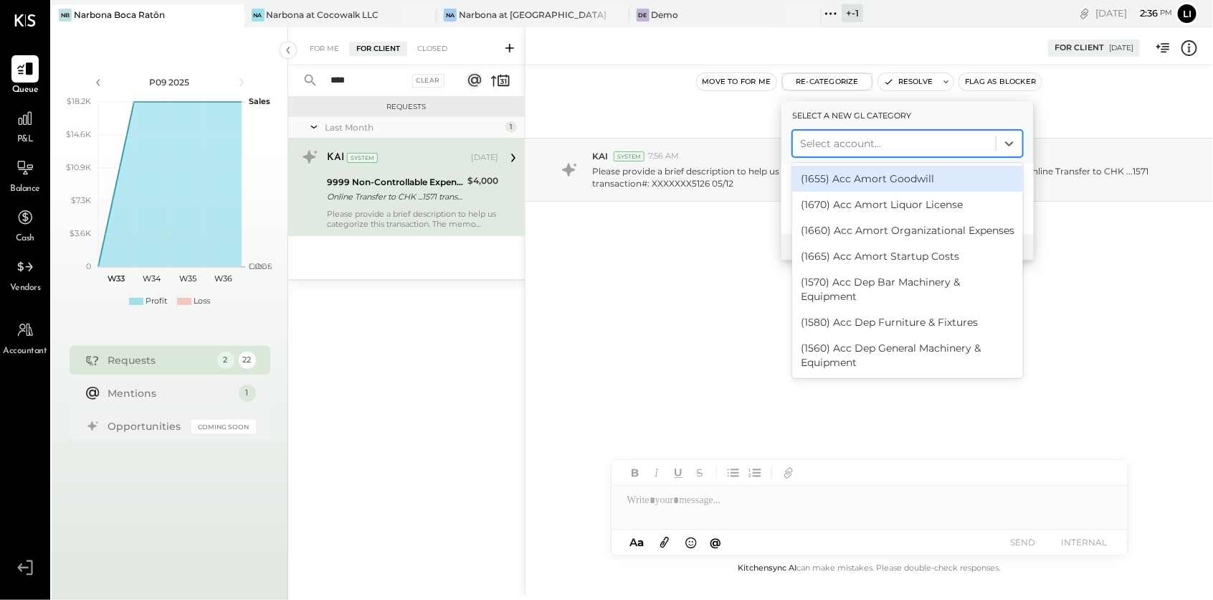
click at [826, 146] on div at bounding box center [894, 143] width 189 height 17
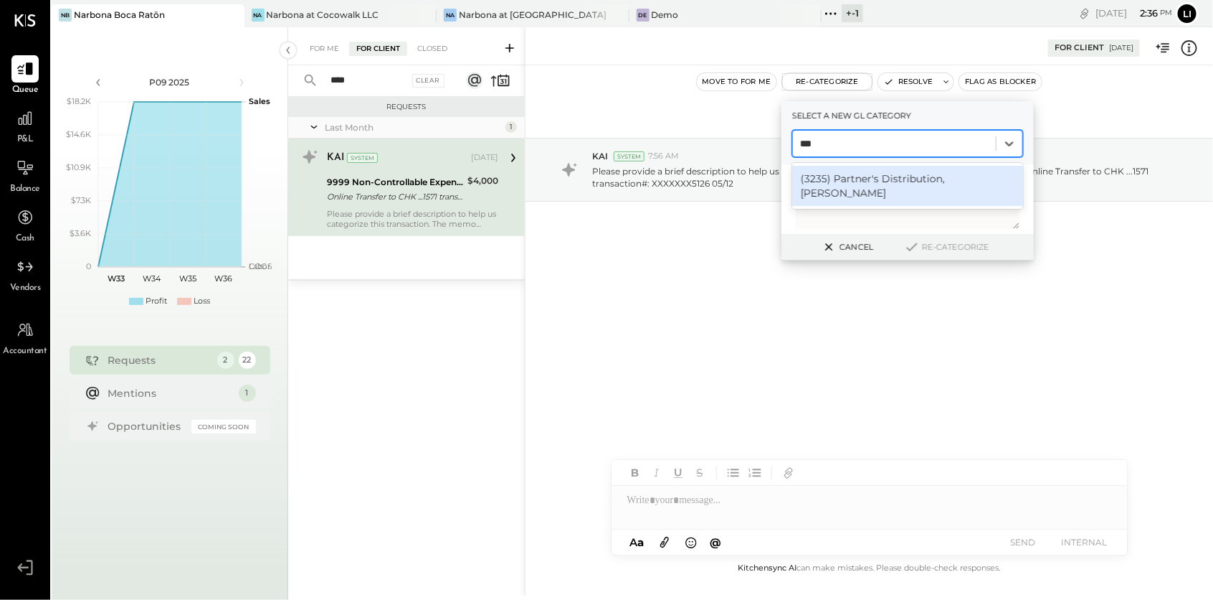
type input "****"
click at [856, 189] on div "(3235) Partner's Distribution, [PERSON_NAME]" at bounding box center [907, 186] width 231 height 40
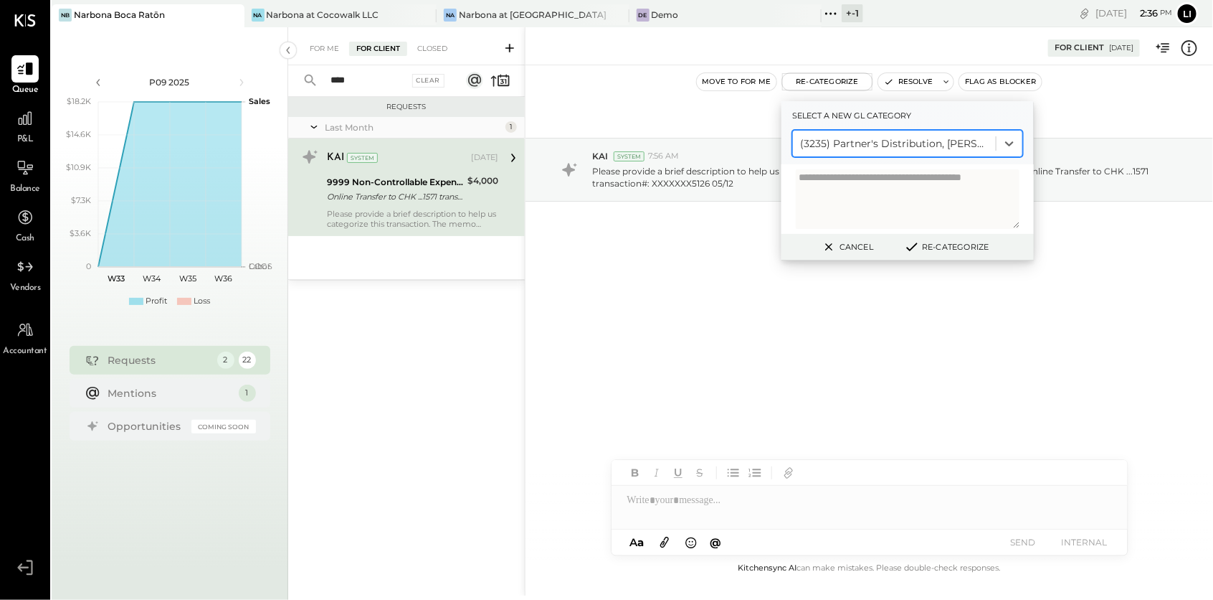
click at [950, 249] on button "Re-Categorize" at bounding box center [946, 246] width 95 height 17
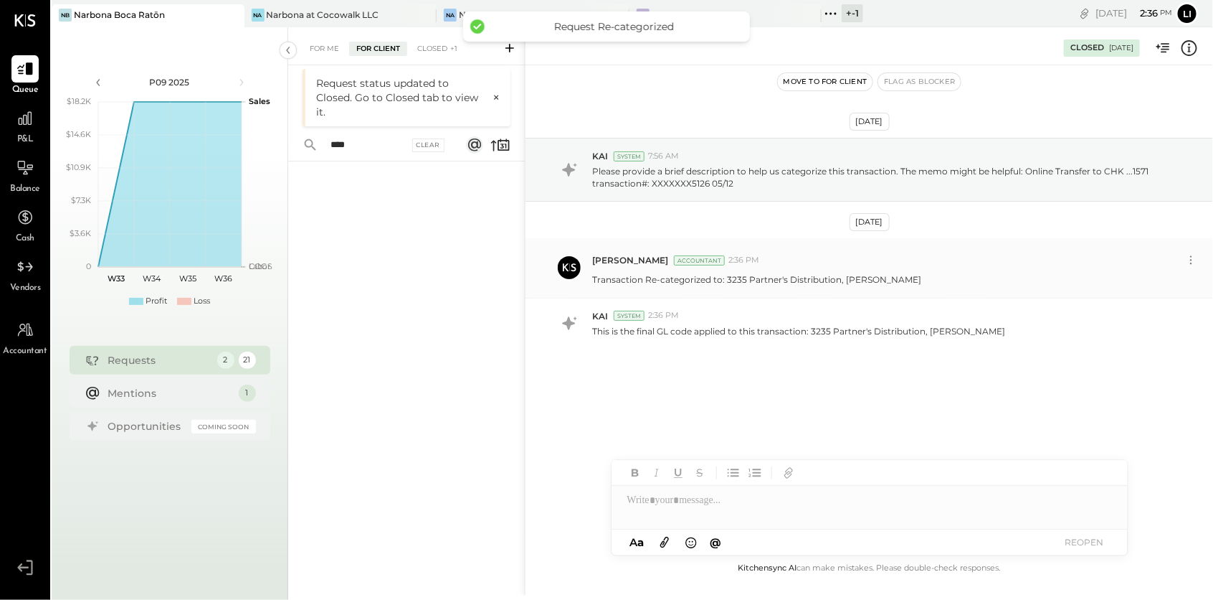
click at [958, 254] on div "[PERSON_NAME] Accountant 2:36 PM" at bounding box center [886, 260] width 589 height 12
click at [325, 45] on div "For Me" at bounding box center [325, 49] width 44 height 14
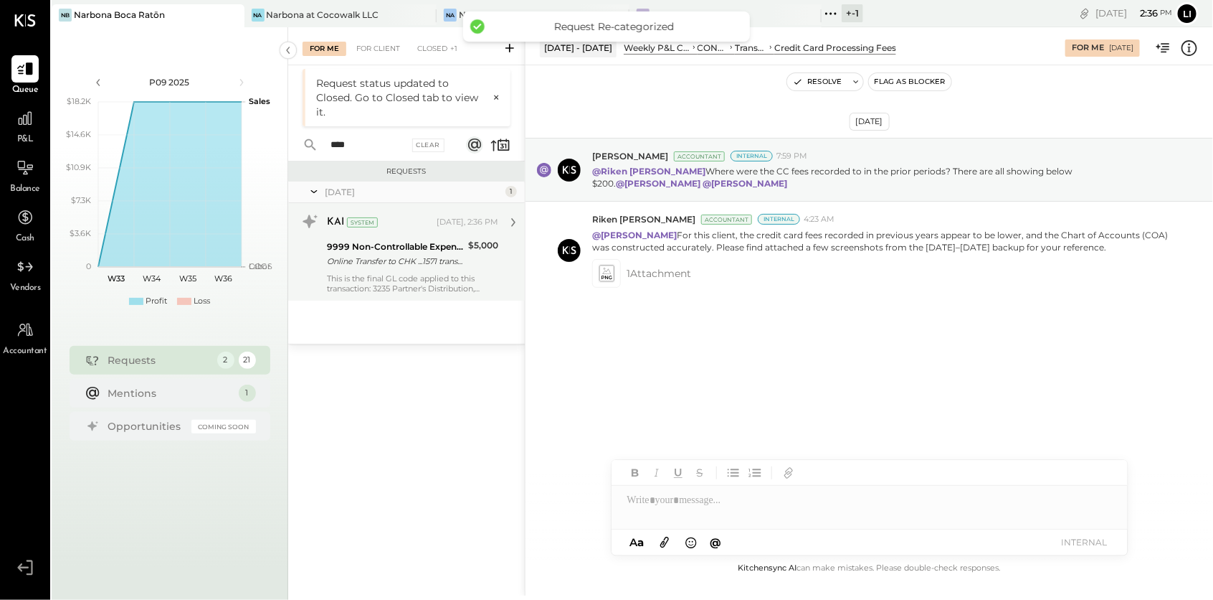
click at [383, 286] on div "This is the final GL code applied to this transaction: 3235 Partner's Distribut…" at bounding box center [412, 283] width 171 height 20
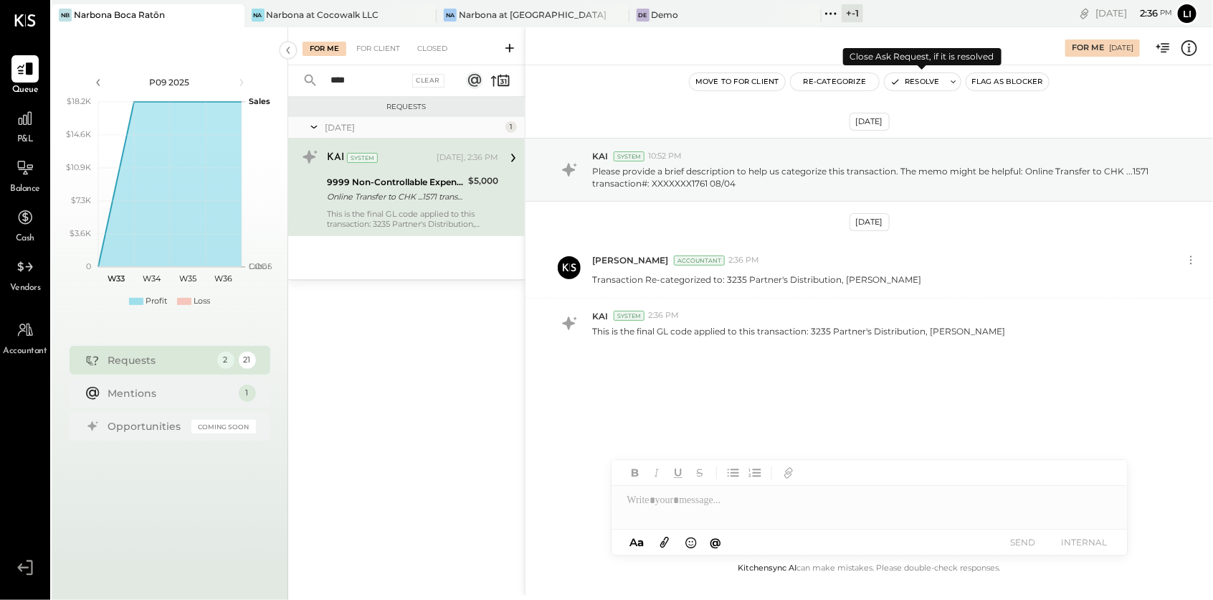
click at [954, 84] on icon at bounding box center [954, 82] width 10 height 10
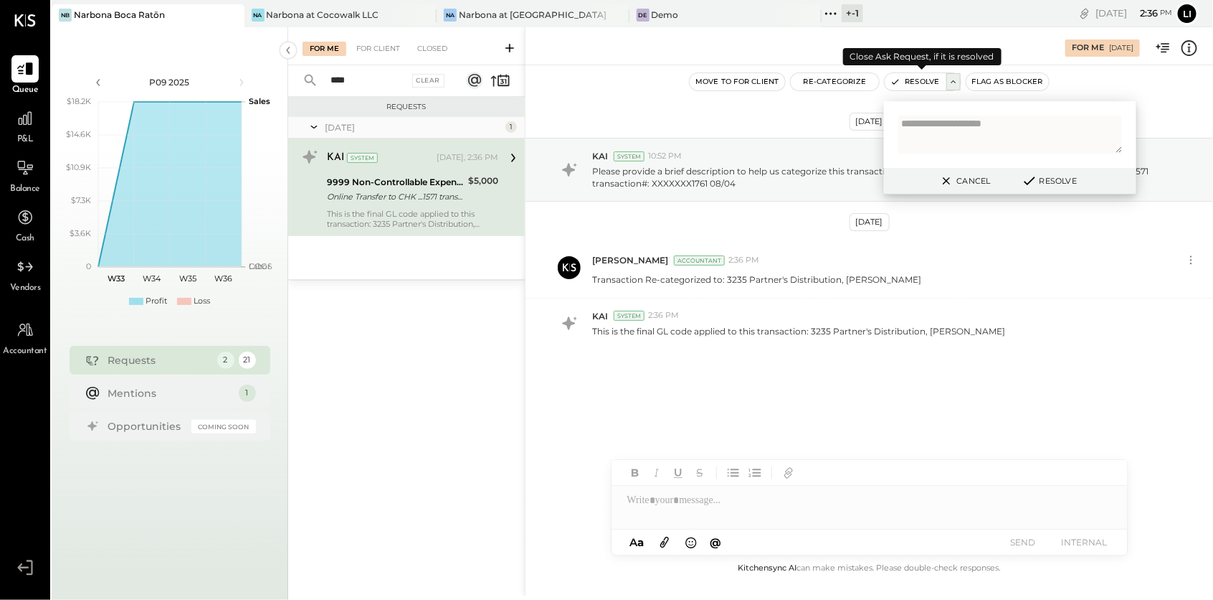
click at [914, 84] on button "Resolve" at bounding box center [915, 81] width 60 height 17
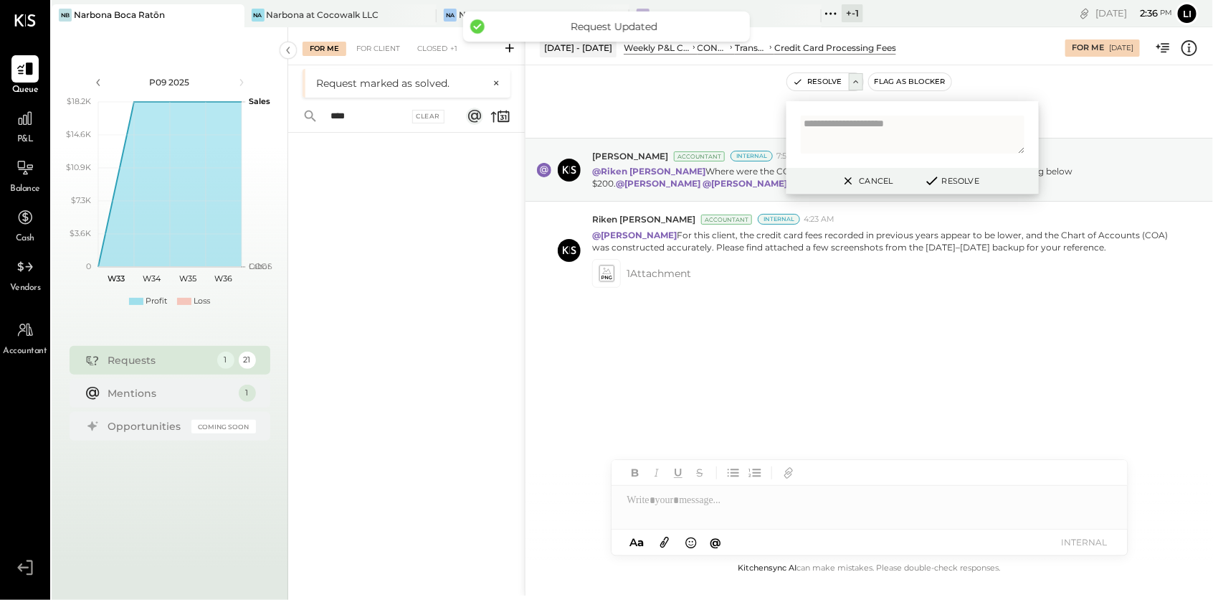
click at [680, 306] on div "[DATE] [PERSON_NAME] Accountant Internal 7:59 PM @[GEOGRAPHIC_DATA][PERSON_NAME…" at bounding box center [870, 253] width 688 height 305
click at [388, 47] on div "For Client" at bounding box center [378, 49] width 58 height 14
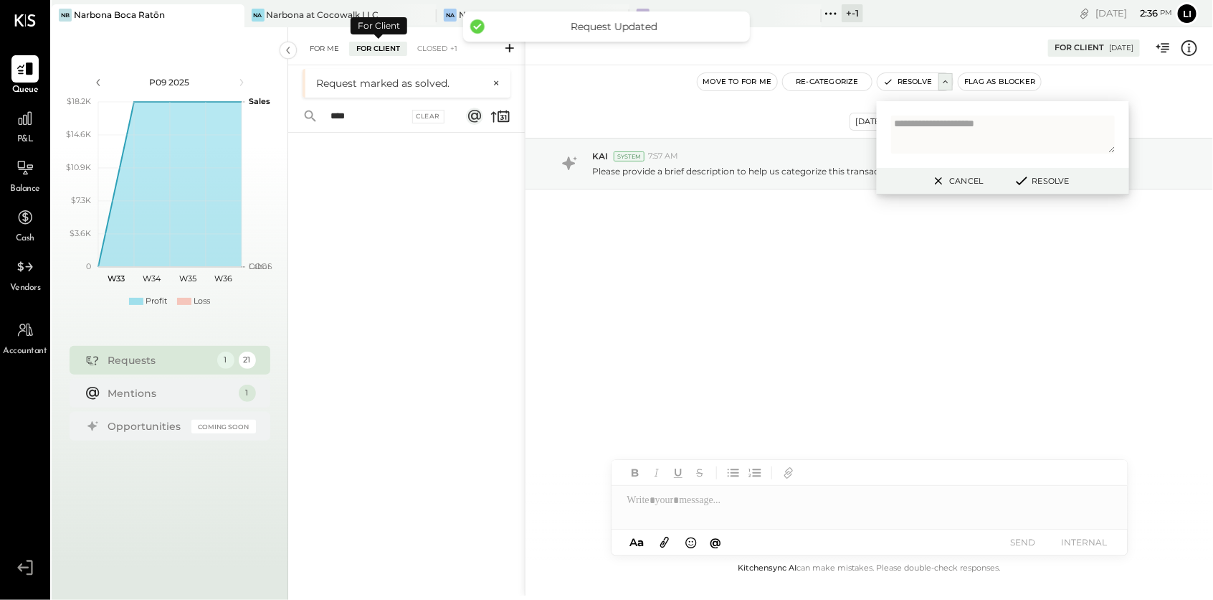
click at [319, 43] on div "For Me" at bounding box center [325, 49] width 44 height 14
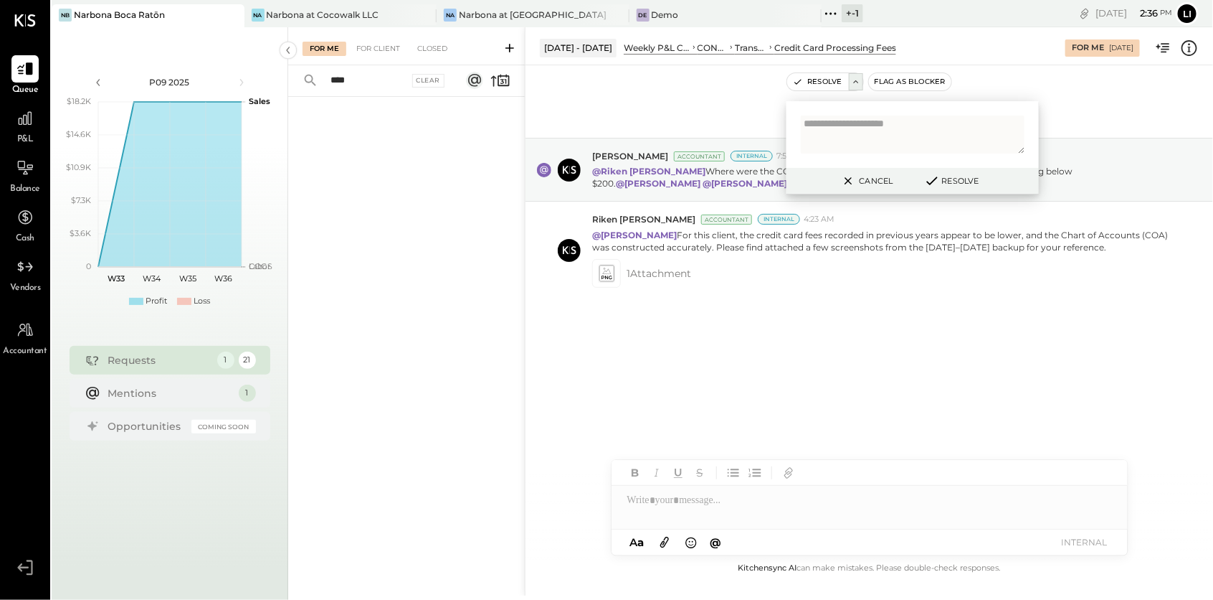
click at [407, 386] on div at bounding box center [406, 330] width 237 height 466
click at [384, 192] on div at bounding box center [406, 330] width 237 height 466
click at [371, 51] on div "For Client" at bounding box center [378, 49] width 58 height 14
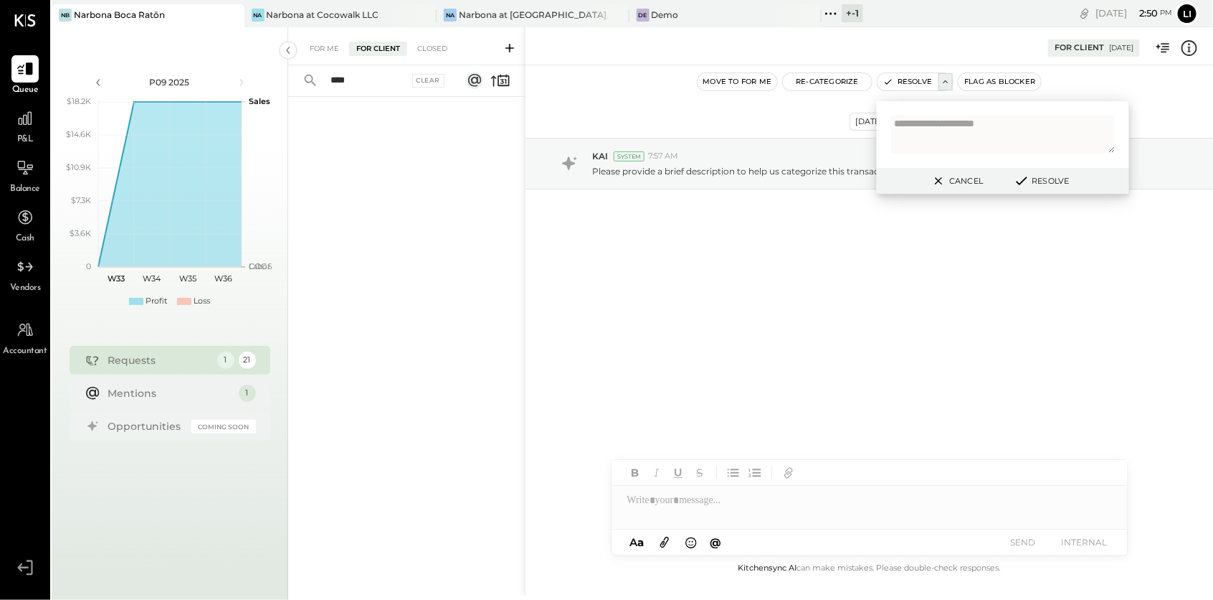
click at [975, 184] on button "Cancel" at bounding box center [957, 180] width 62 height 19
click at [744, 296] on div "[DATE] KAI System 7:57 AM Please provide a brief description to help us categor…" at bounding box center [870, 312] width 688 height 494
click at [371, 80] on input "****" at bounding box center [365, 81] width 87 height 24
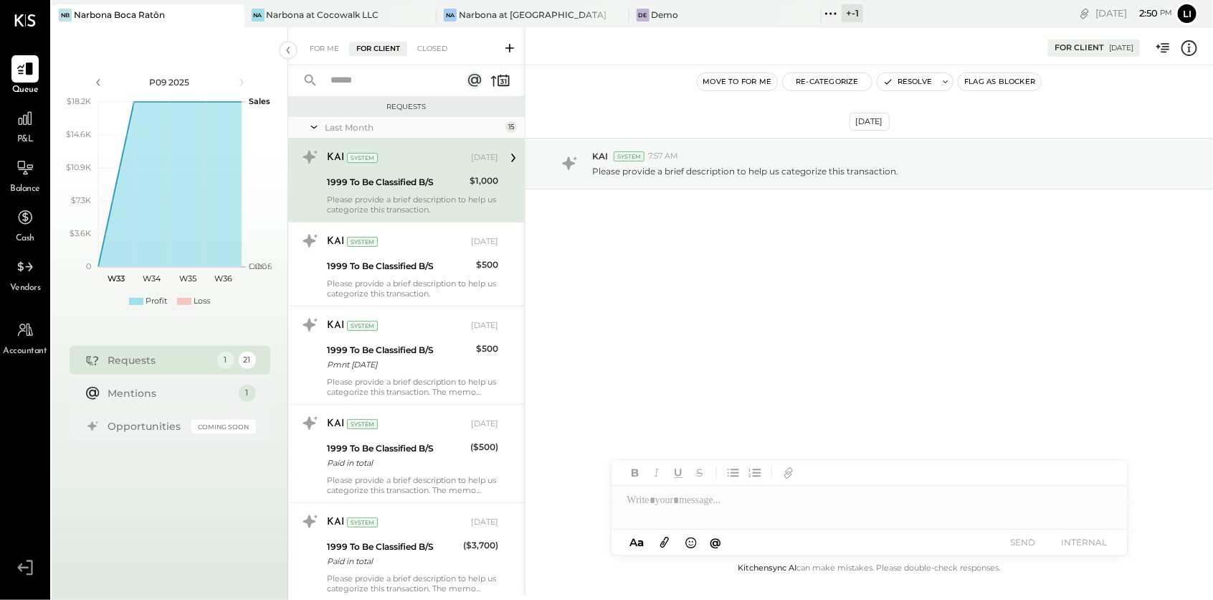
click at [752, 283] on div "[DATE] KAI System 7:57 AM Please provide a brief description to help us categor…" at bounding box center [870, 199] width 688 height 196
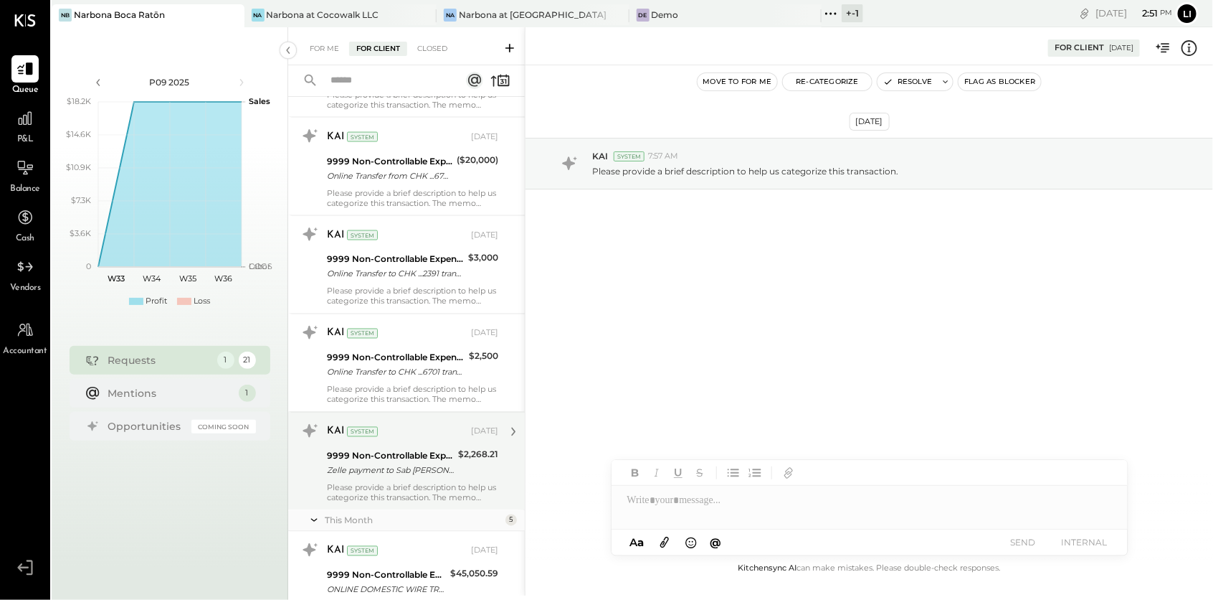
scroll to position [1055, 0]
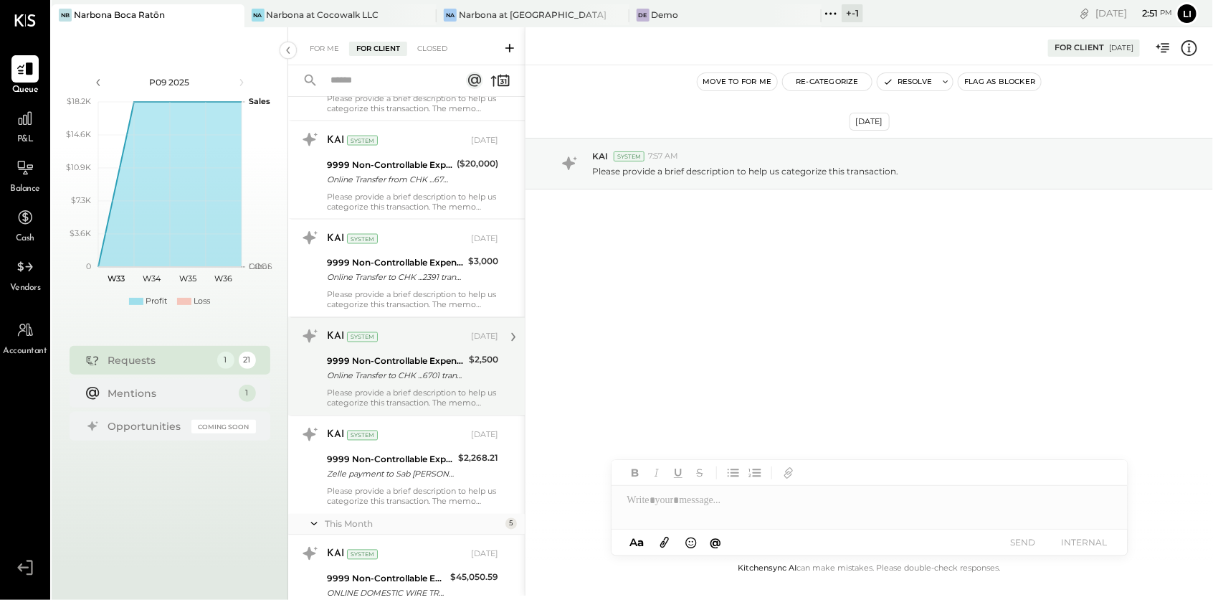
click at [389, 399] on div "Please provide a brief description to help us categorize this transaction. The …" at bounding box center [412, 398] width 171 height 20
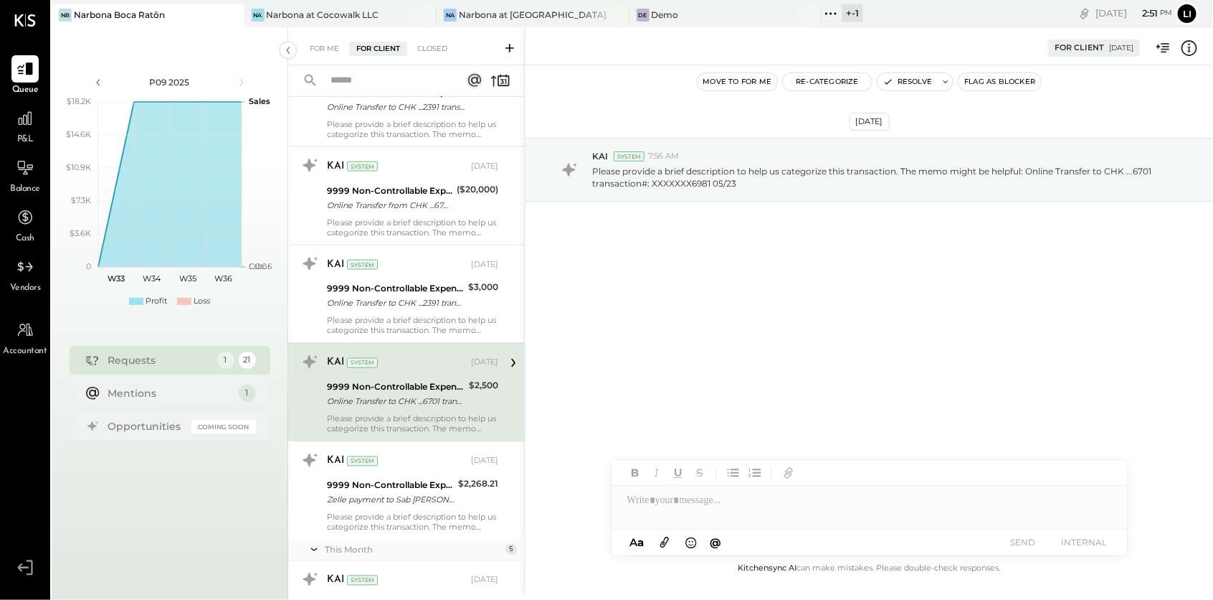
scroll to position [1028, 0]
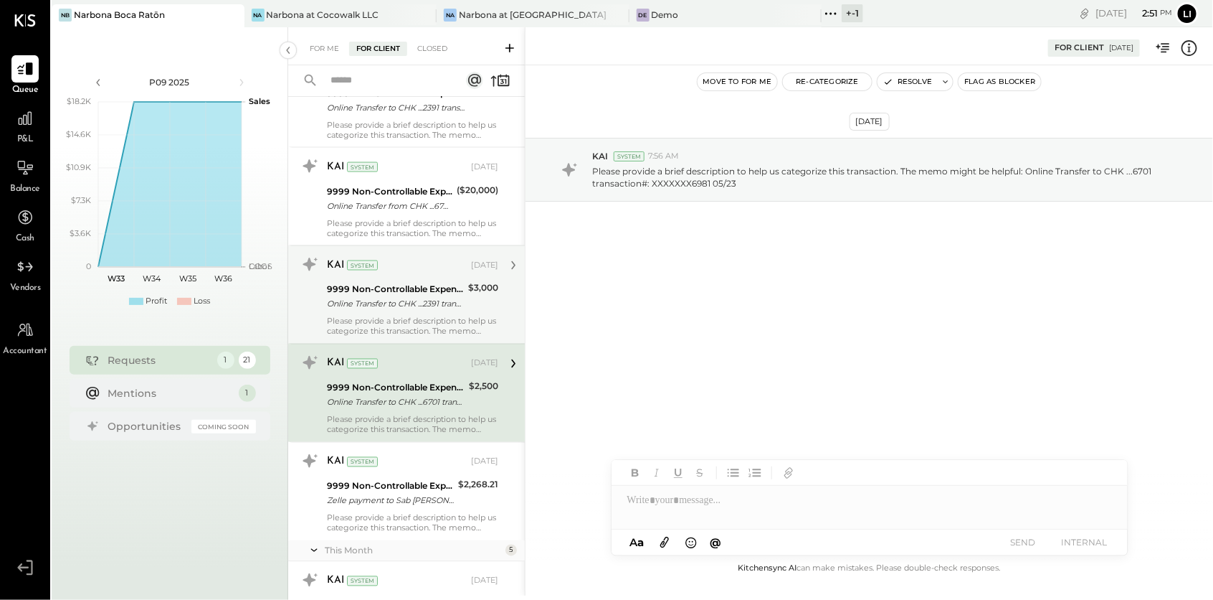
click at [386, 316] on div "Please provide a brief description to help us categorize this transaction. The …" at bounding box center [412, 326] width 171 height 20
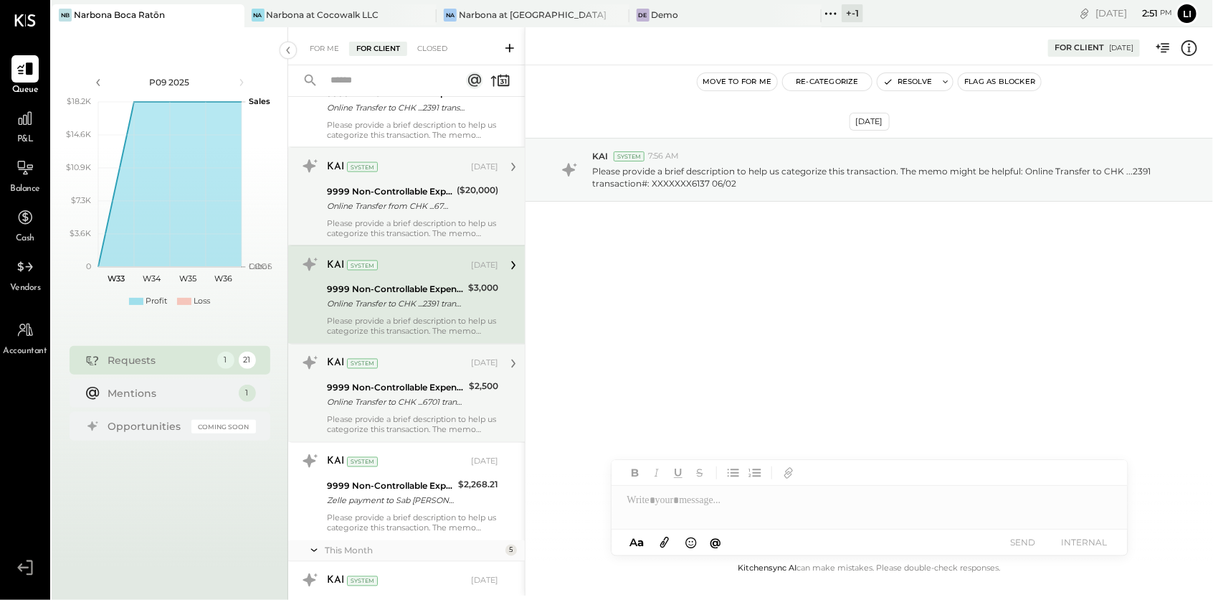
click at [382, 221] on div "Please provide a brief description to help us categorize this transaction. The …" at bounding box center [412, 228] width 171 height 20
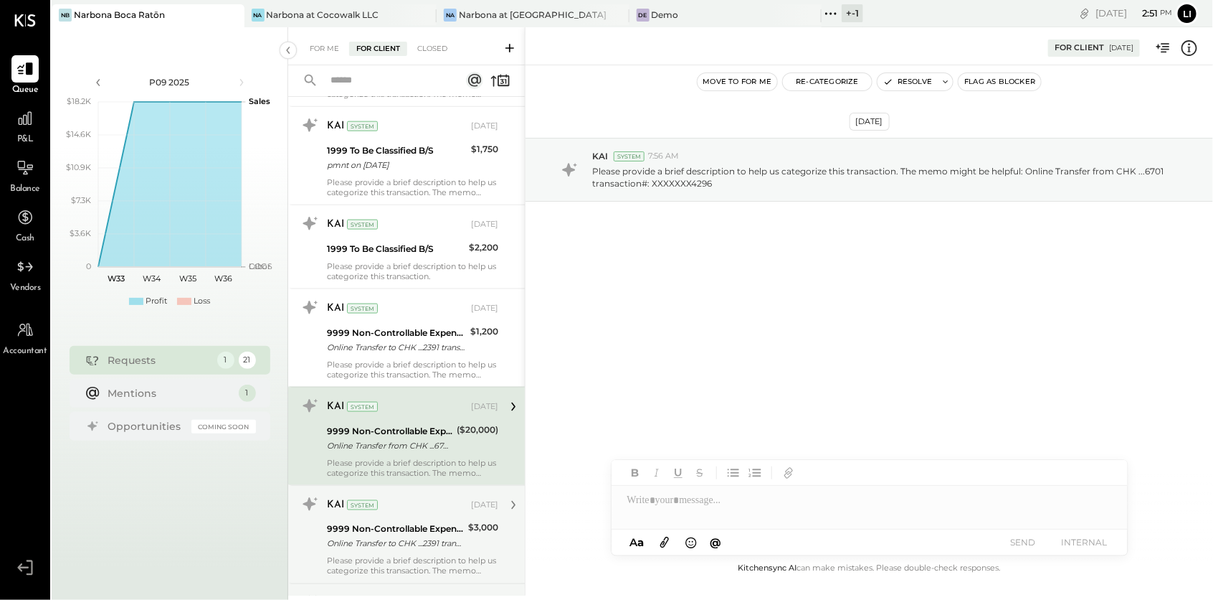
scroll to position [766, 0]
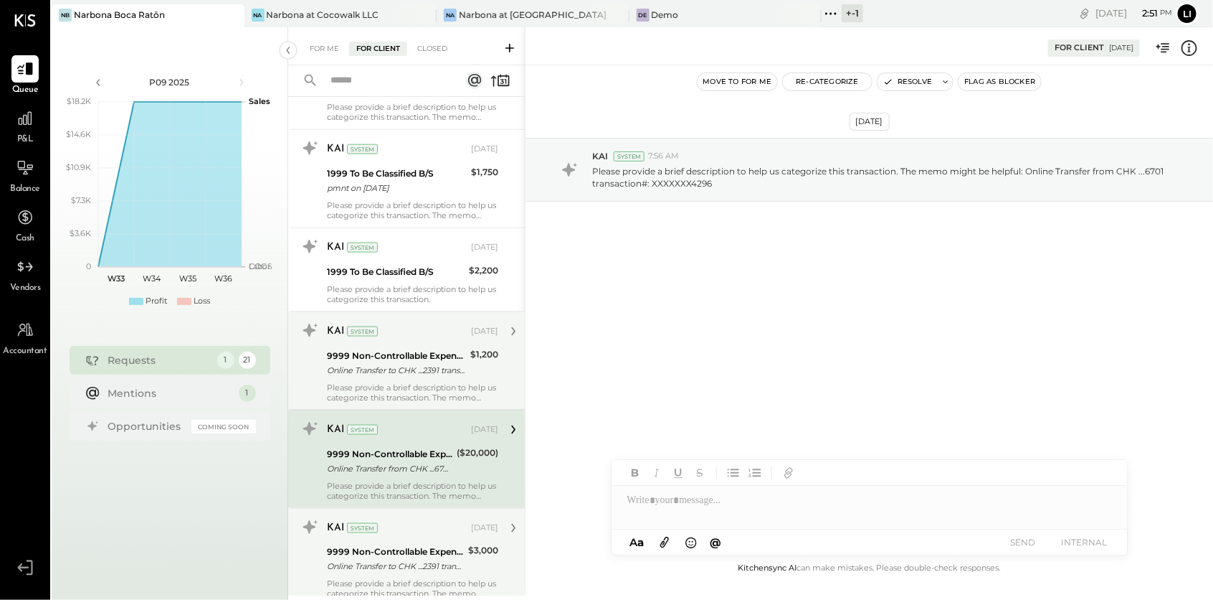
click at [389, 363] on div "Online Transfer to CHK ...2391 transaction#: XXXXXXX8854 05/27" at bounding box center [396, 370] width 139 height 14
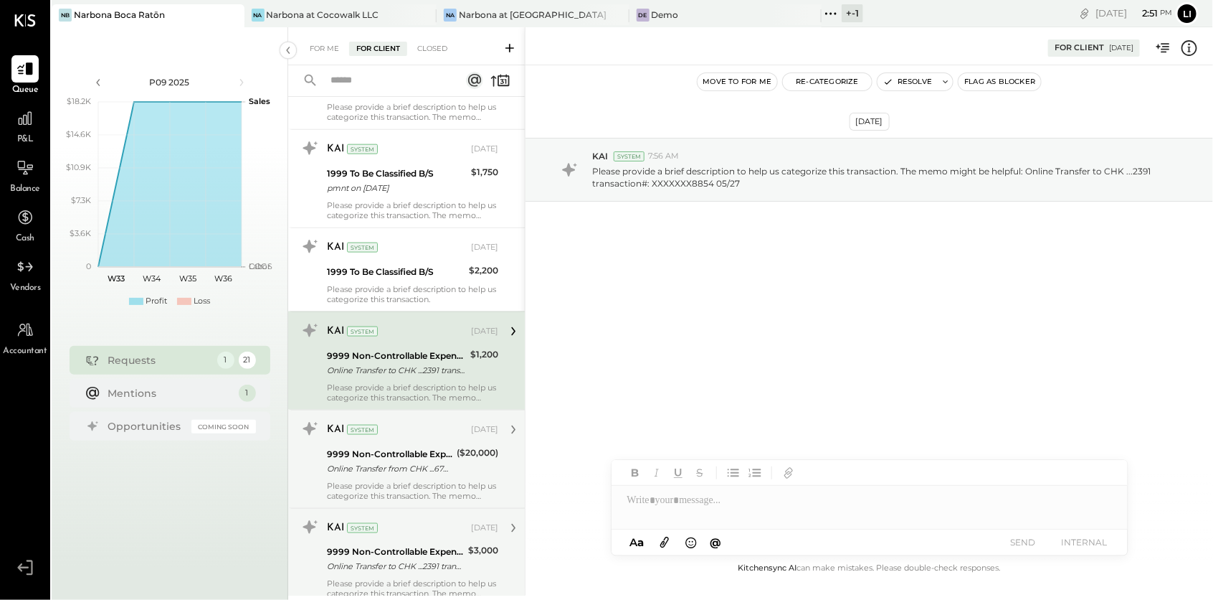
click at [660, 366] on div "[DATE] KAI System 7:56 AM Please provide a brief description to help us categor…" at bounding box center [870, 312] width 688 height 494
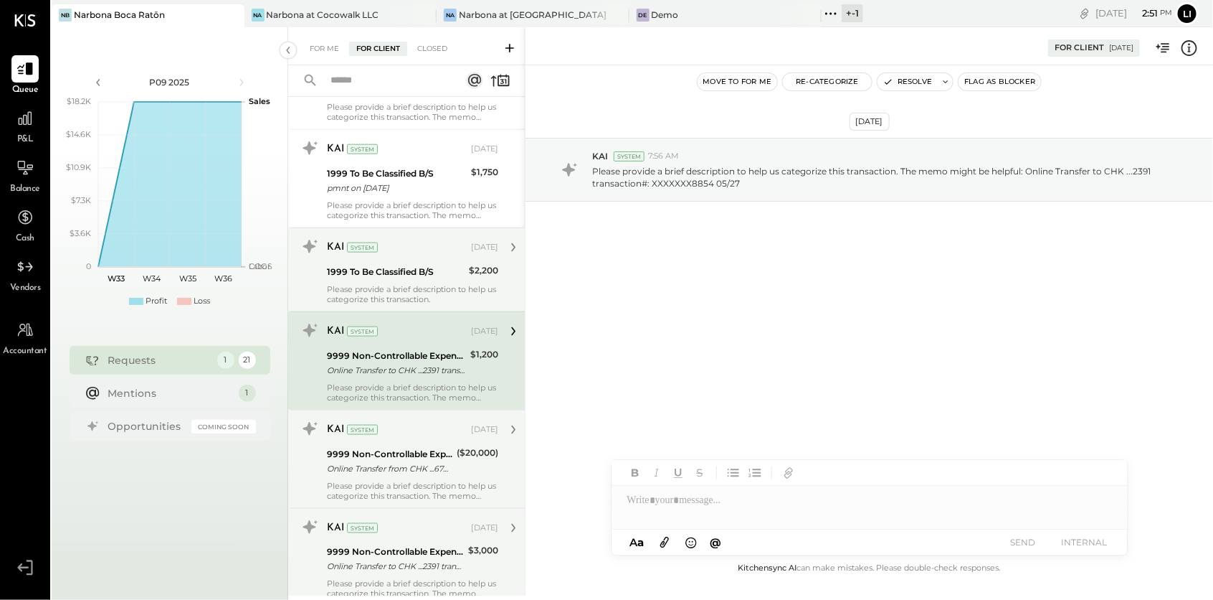
click at [374, 284] on div "Please provide a brief description to help us categorize this transaction." at bounding box center [412, 294] width 171 height 20
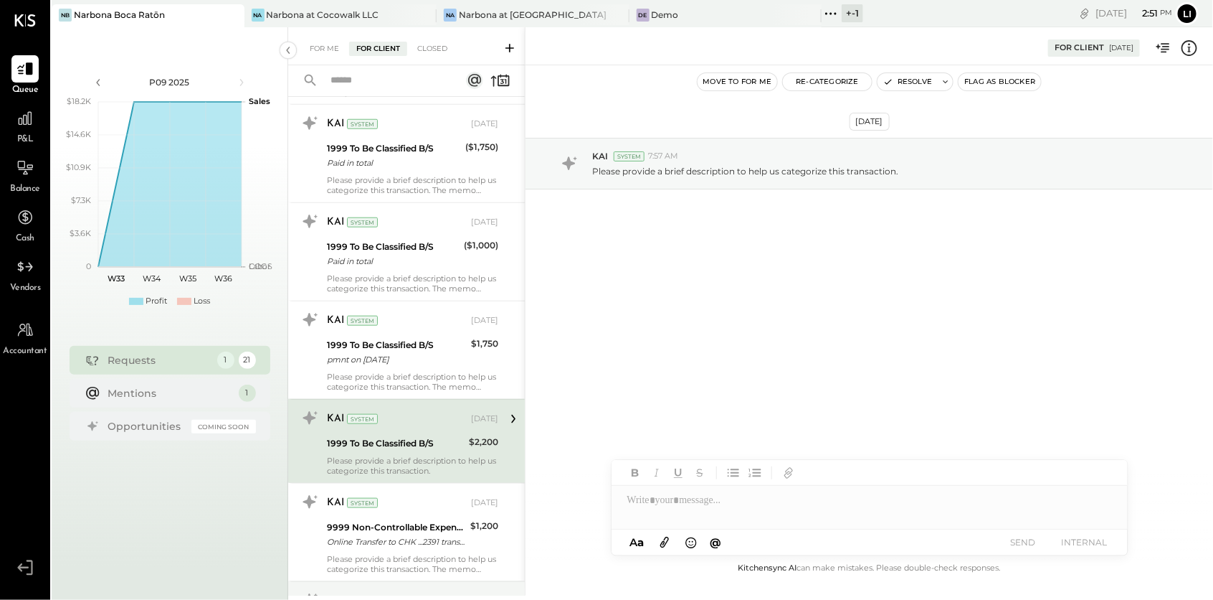
scroll to position [570, 0]
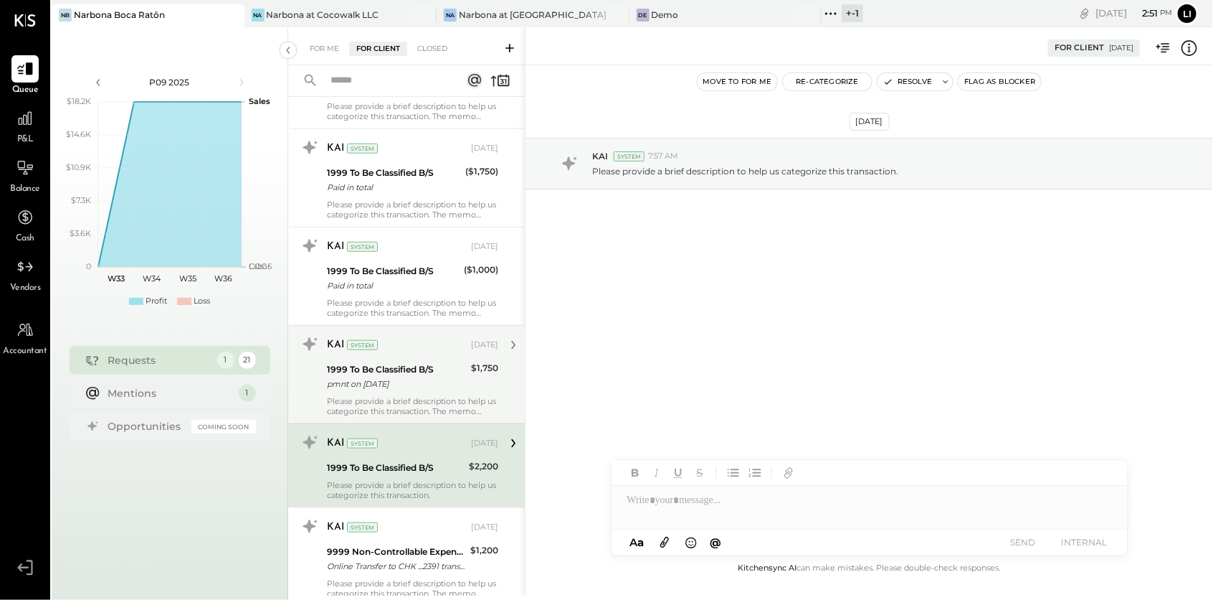
click at [382, 387] on div "1999 To Be Classified B/S pmnt on [DATE]" at bounding box center [397, 377] width 140 height 32
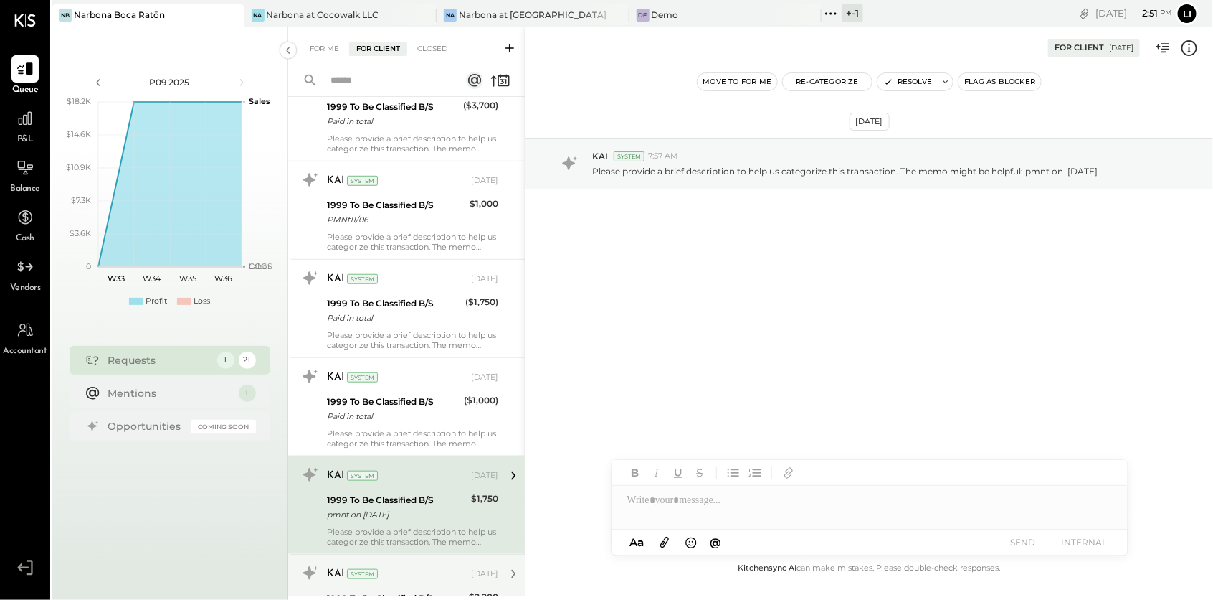
scroll to position [481, 0]
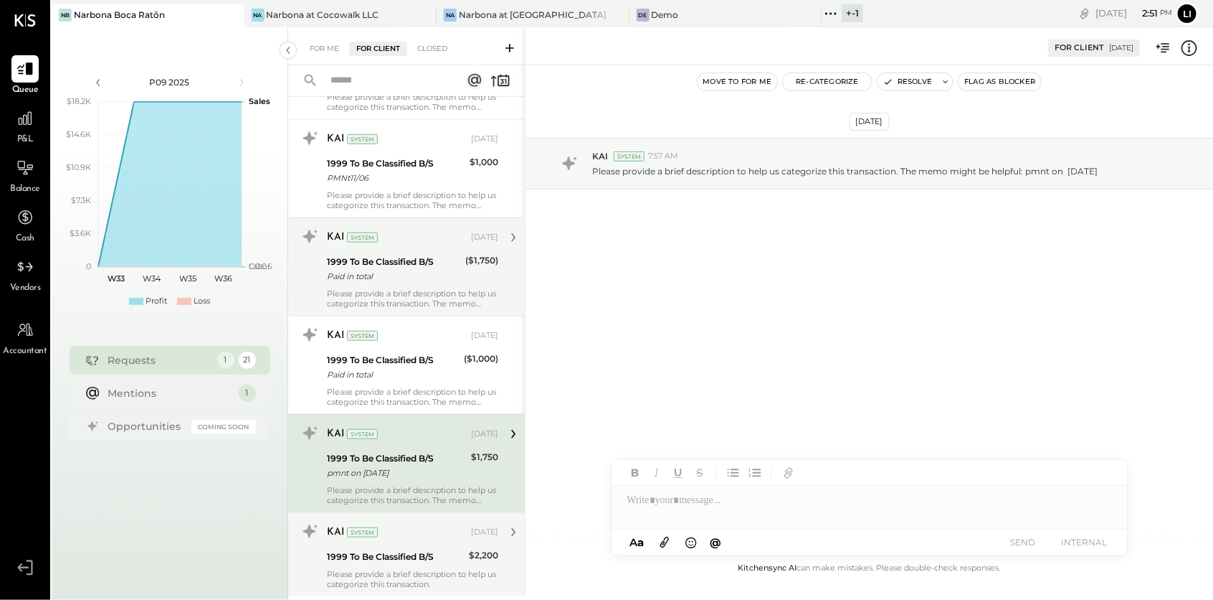
click at [411, 274] on div "Paid in total" at bounding box center [394, 276] width 134 height 14
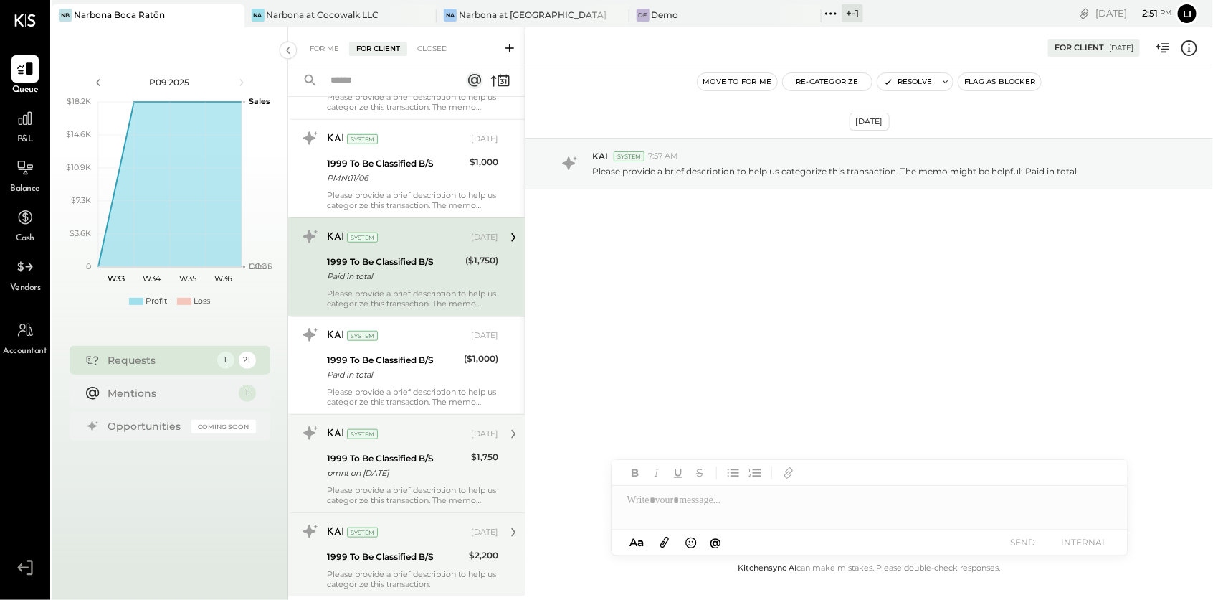
click at [400, 467] on div "pmnt on [DATE]" at bounding box center [397, 472] width 140 height 14
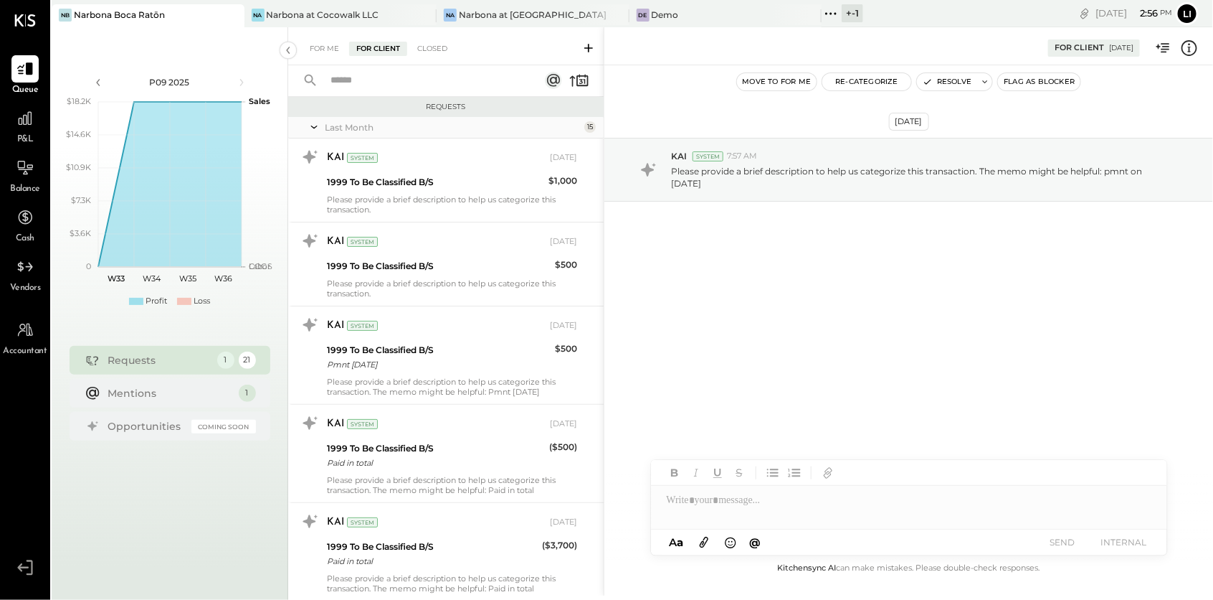
drag, startPoint x: 526, startPoint y: 82, endPoint x: 605, endPoint y: 83, distance: 78.9
click at [605, 83] on div at bounding box center [605, 595] width 3 height 1136
click at [306, 52] on div "For Me" at bounding box center [325, 49] width 44 height 14
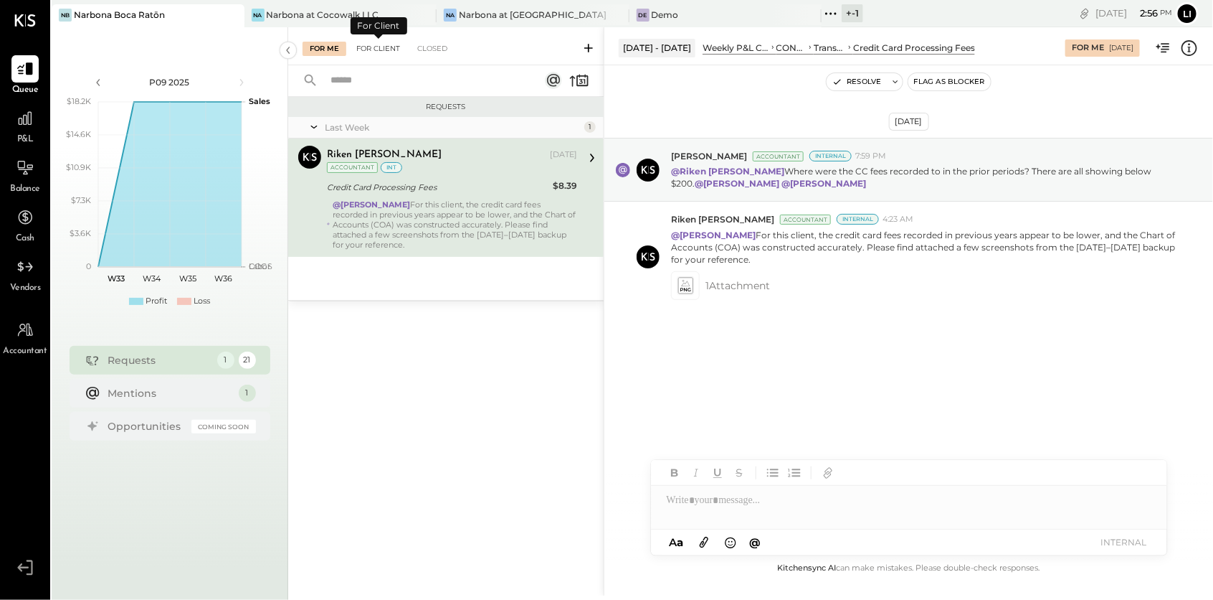
click at [374, 49] on div "For Client" at bounding box center [378, 49] width 58 height 14
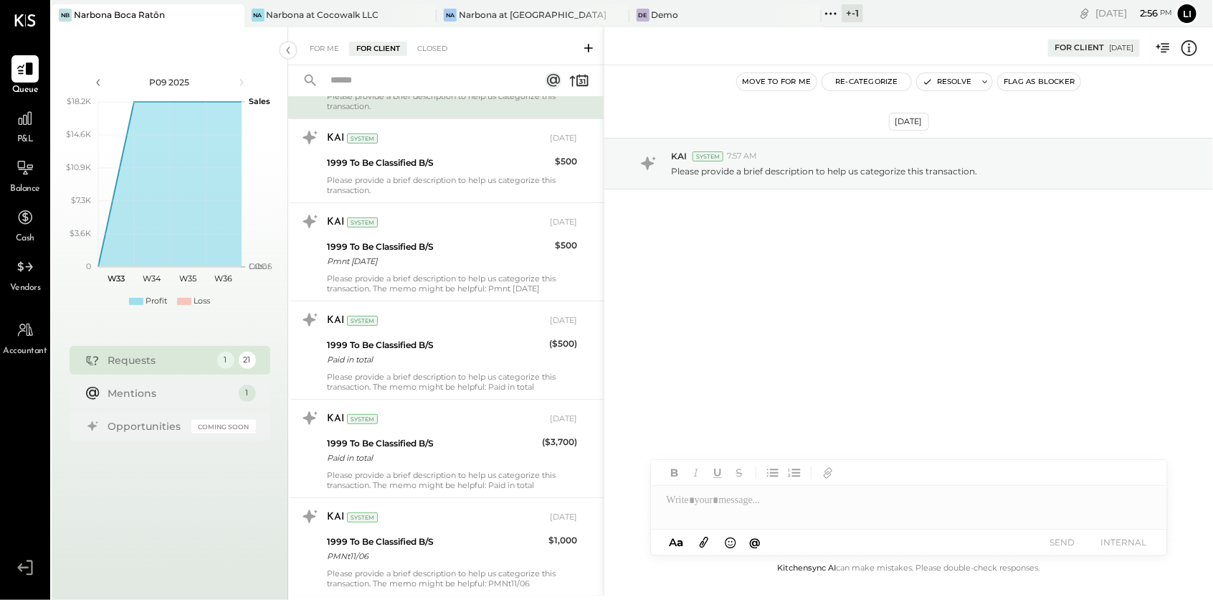
scroll to position [9, 0]
